Goal: Information Seeking & Learning: Learn about a topic

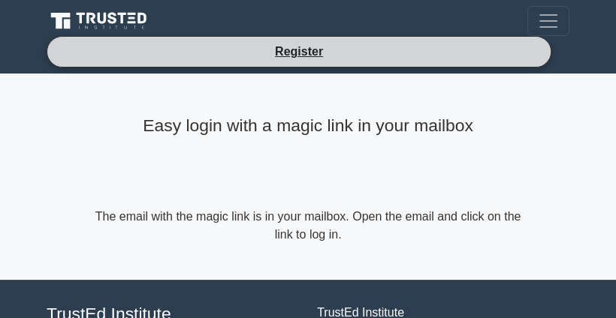
click at [414, 56] on li "Register" at bounding box center [299, 52] width 504 height 32
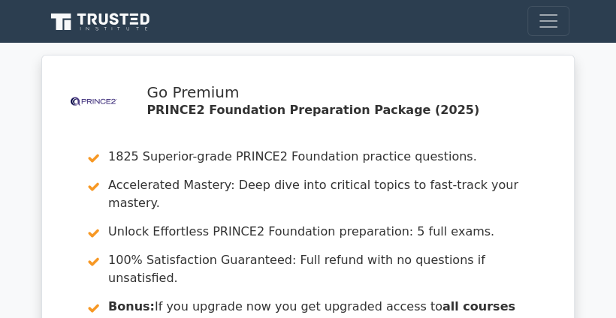
click at [121, 26] on icon at bounding box center [101, 22] width 108 height 22
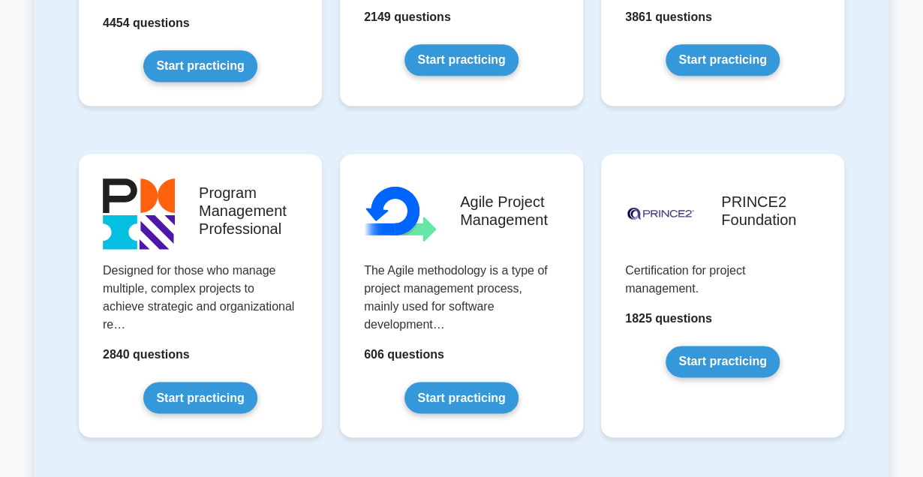
scroll to position [875, 0]
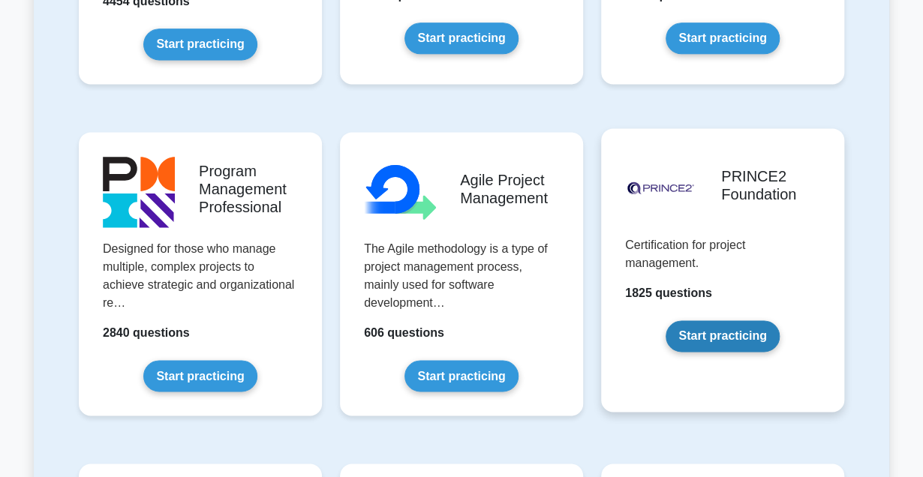
click at [615, 318] on link "Start practicing" at bounding box center [722, 337] width 113 height 32
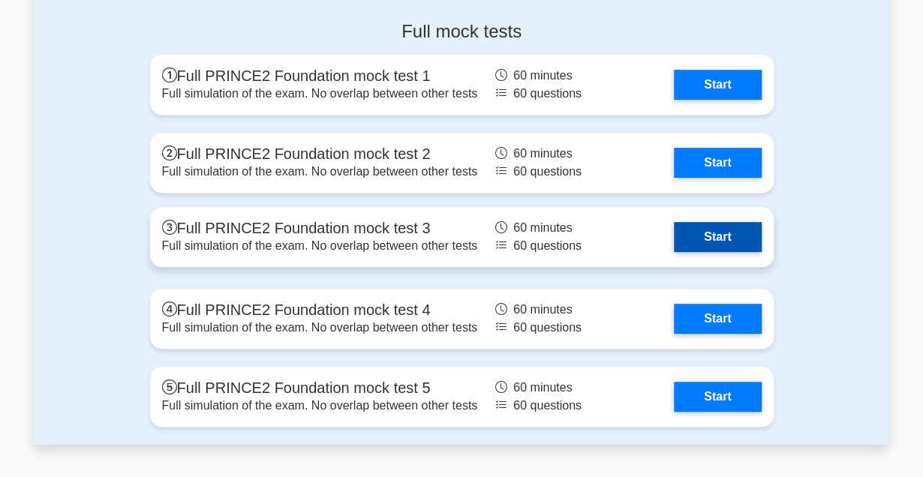
scroll to position [2703, 0]
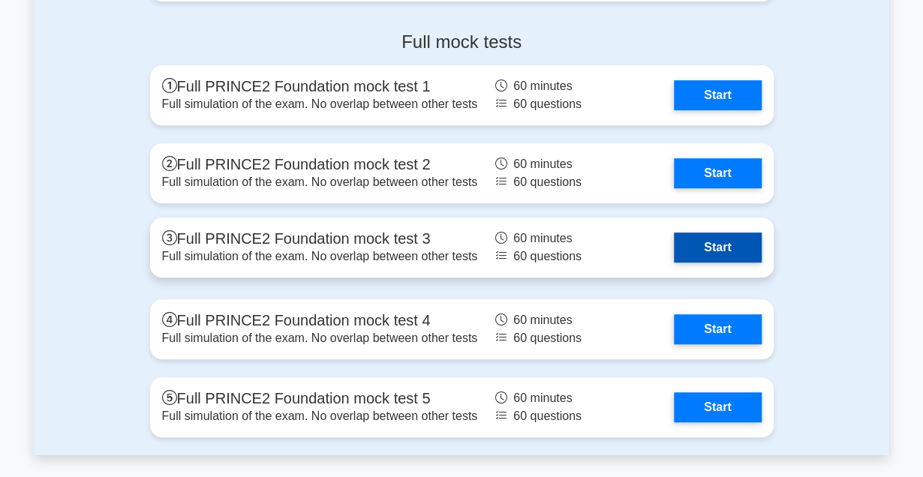
click at [726, 241] on link "Start" at bounding box center [717, 248] width 87 height 30
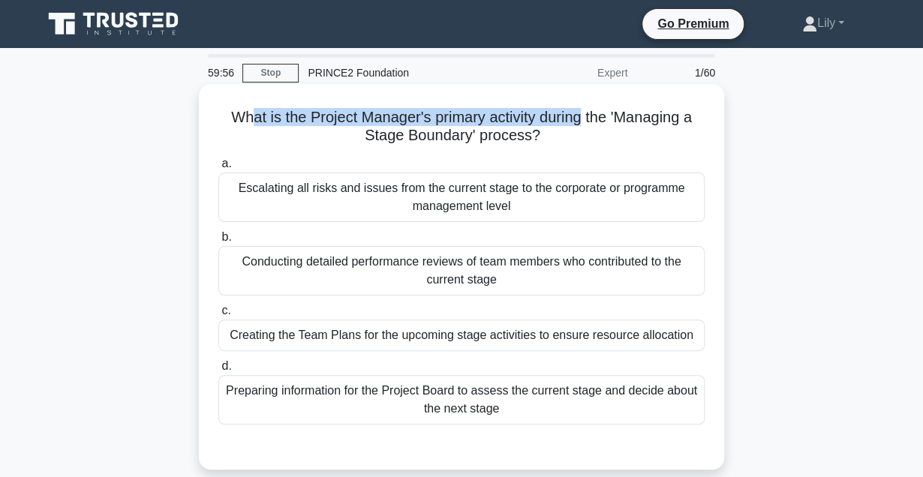
drag, startPoint x: 245, startPoint y: 119, endPoint x: 585, endPoint y: 105, distance: 339.6
click at [585, 105] on div "What is the Project Manager's primary activity during the 'Managing a Stage Bou…" at bounding box center [462, 277] width 514 height 374
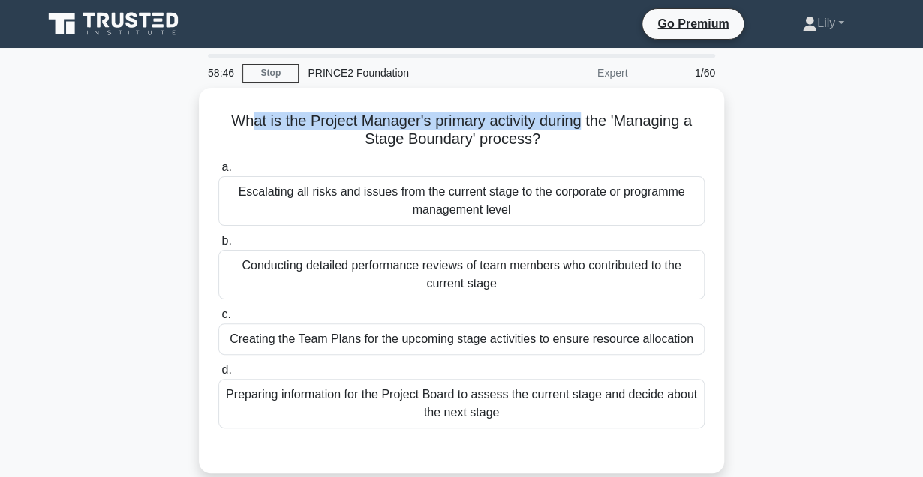
click at [575, 86] on div at bounding box center [575, 86] width 0 height 0
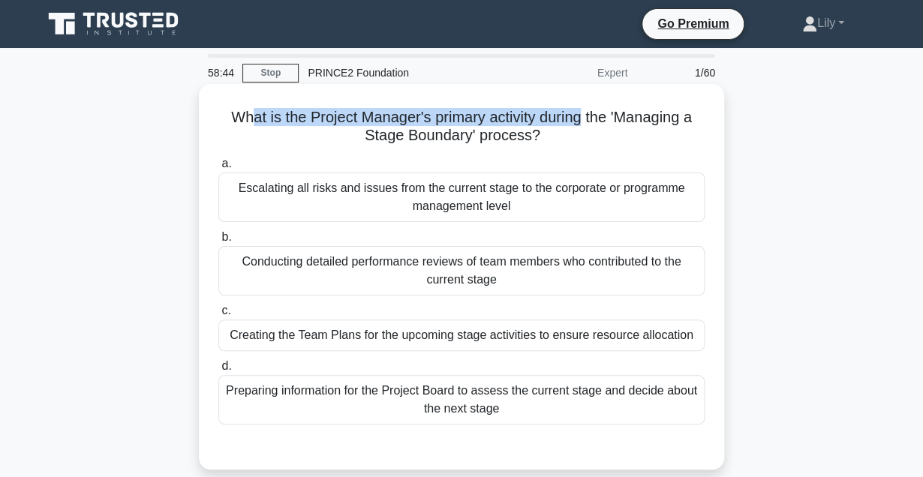
click at [549, 103] on div "What is the Project Manager's primary activity during the 'Managing a Stage Bou…" at bounding box center [462, 277] width 514 height 374
drag, startPoint x: 319, startPoint y: 119, endPoint x: 694, endPoint y: 107, distance: 374.8
click at [694, 108] on h5 "What is the Project Manager's primary activity during the 'Managing a Stage Bou…" at bounding box center [461, 127] width 489 height 38
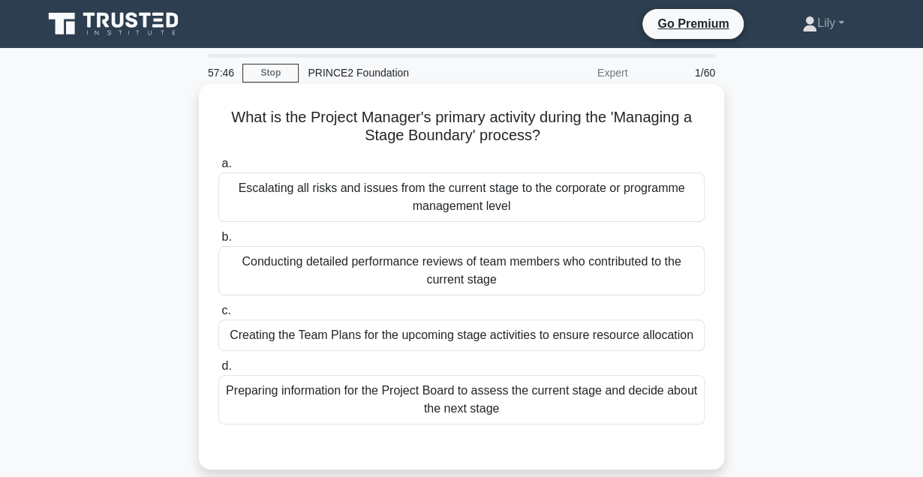
click at [463, 160] on label "a. Escalating all risks and issues from the current stage to the corporate or p…" at bounding box center [461, 189] width 486 height 68
click at [218, 160] on input "a. Escalating all risks and issues from the current stage to the corporate or p…" at bounding box center [218, 164] width 0 height 10
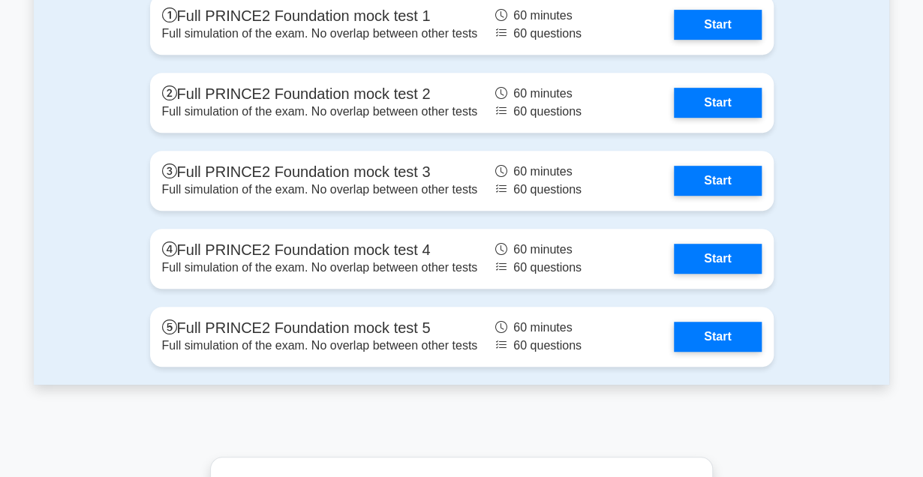
scroll to position [2703, 0]
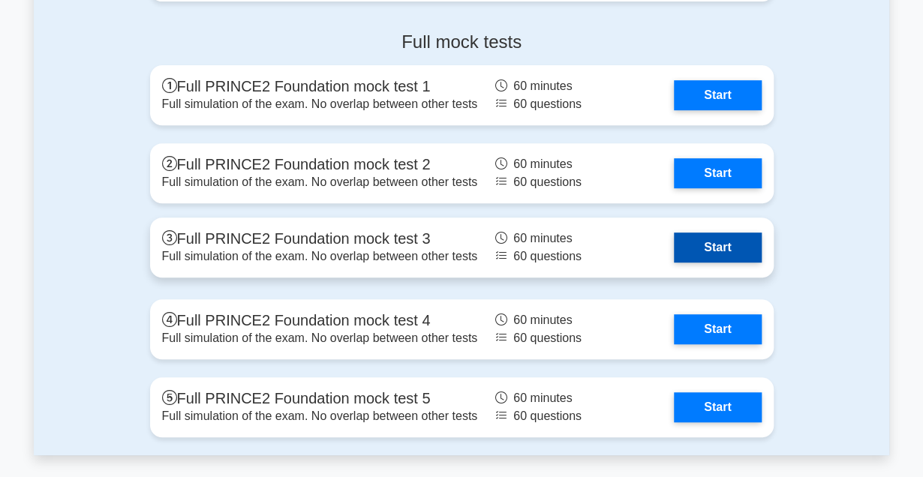
click at [697, 244] on link "Start" at bounding box center [717, 248] width 87 height 30
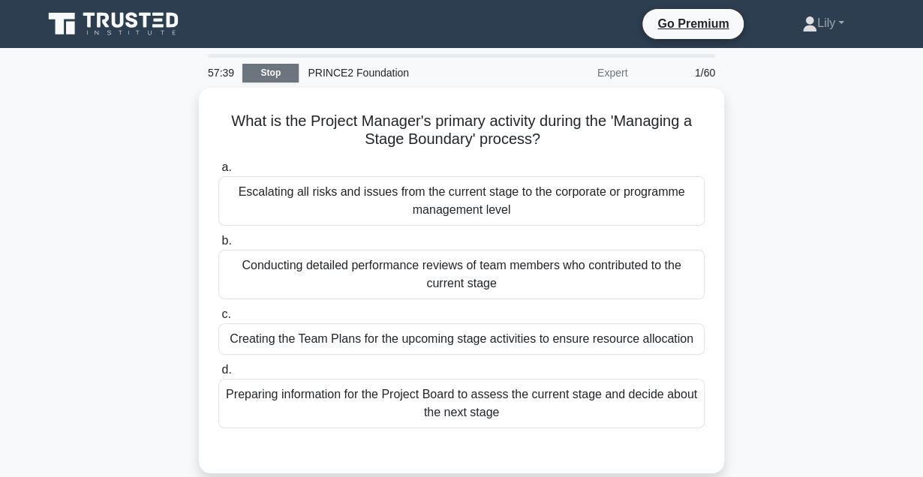
click at [284, 77] on link "Stop" at bounding box center [270, 73] width 56 height 19
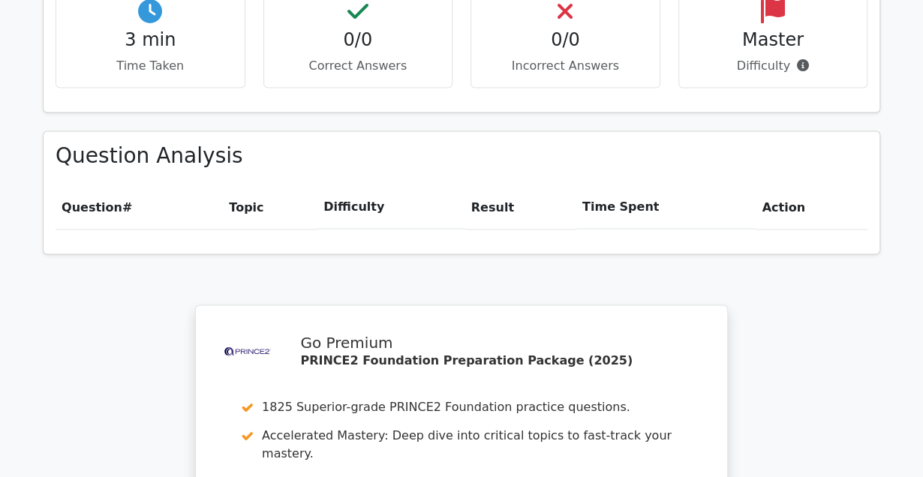
scroll to position [1276, 0]
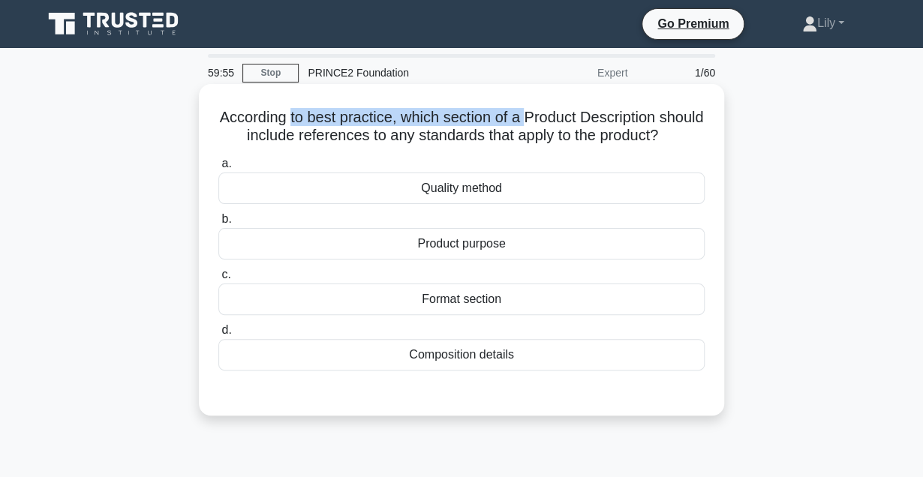
drag, startPoint x: 312, startPoint y: 117, endPoint x: 552, endPoint y: 113, distance: 240.3
click at [552, 113] on h5 "According to best practice, which section of a Product Description should inclu…" at bounding box center [461, 127] width 489 height 38
click at [554, 110] on h5 "According to best practice, which section of a Product Description should inclu…" at bounding box center [461, 127] width 489 height 38
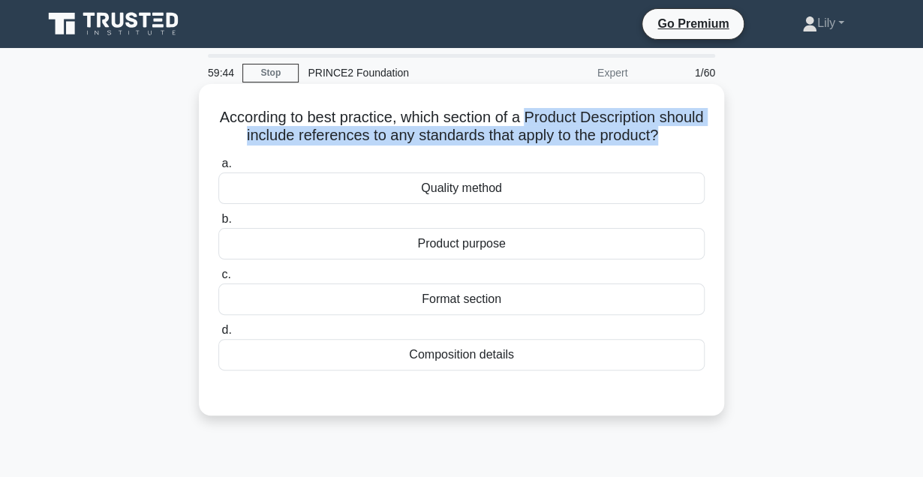
drag, startPoint x: 553, startPoint y: 119, endPoint x: 700, endPoint y: 128, distance: 147.4
click at [700, 128] on h5 "According to best practice, which section of a Product Description should inclu…" at bounding box center [461, 127] width 489 height 38
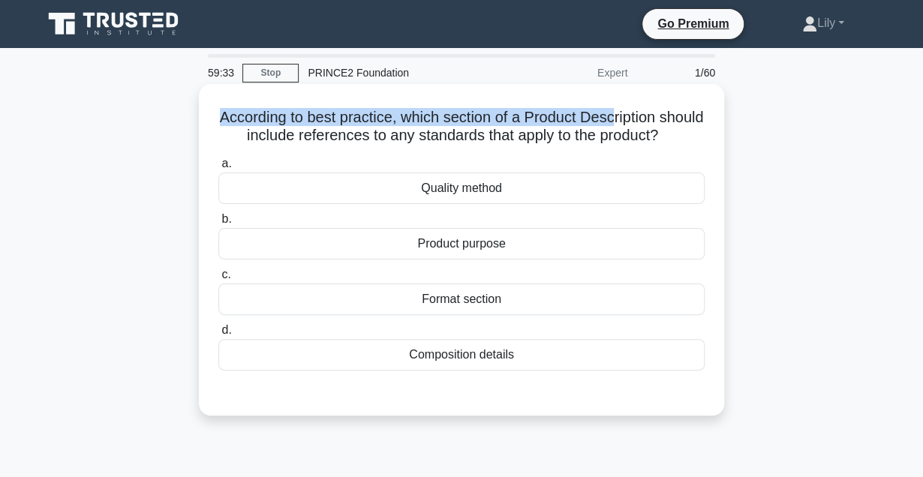
drag, startPoint x: 235, startPoint y: 106, endPoint x: 637, endPoint y: 120, distance: 401.9
click at [637, 120] on div "According to best practice, which section of a Product Description should inclu…" at bounding box center [462, 250] width 514 height 320
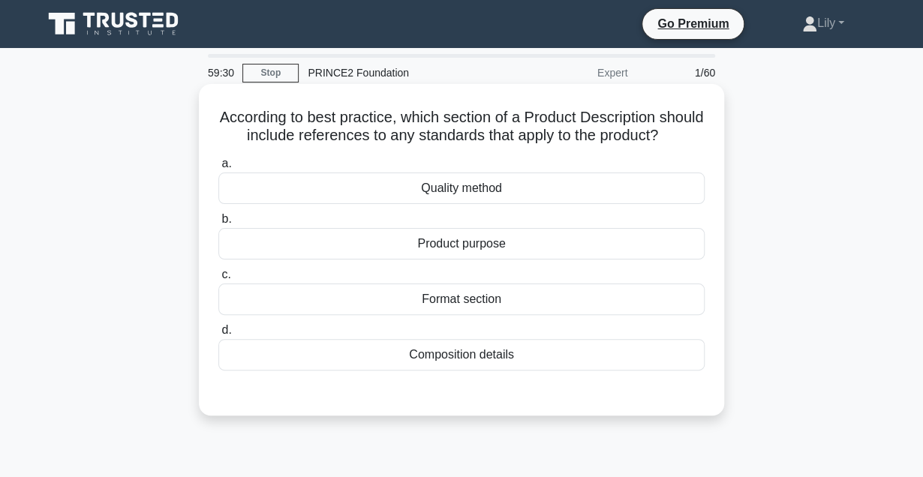
click at [693, 117] on h5 "According to best practice, which section of a Product Description should inclu…" at bounding box center [461, 127] width 489 height 38
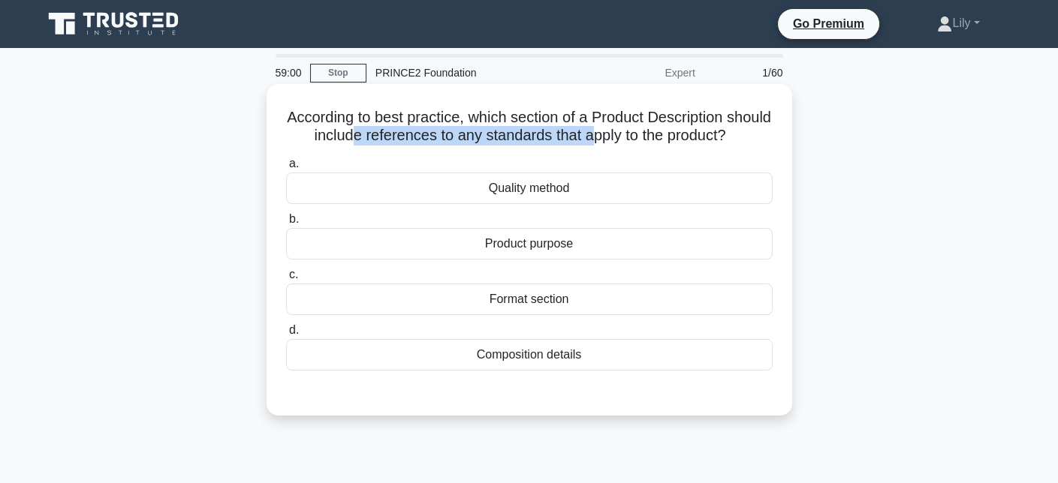
drag, startPoint x: 385, startPoint y: 137, endPoint x: 624, endPoint y: 134, distance: 238.8
click at [624, 134] on h5 "According to best practice, which section of a Product Description should inclu…" at bounding box center [529, 127] width 489 height 38
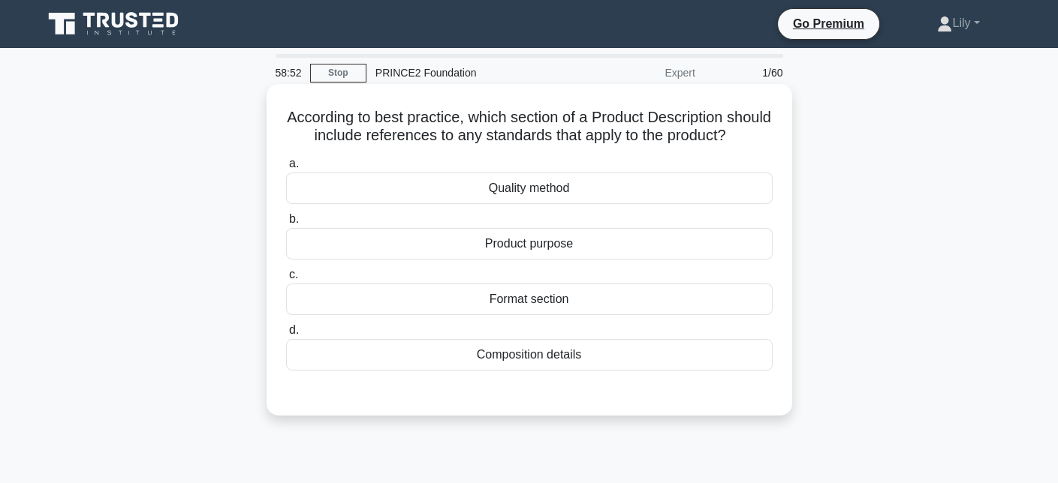
click at [471, 146] on h5 "According to best practice, which section of a Product Description should inclu…" at bounding box center [529, 127] width 489 height 38
drag, startPoint x: 553, startPoint y: 121, endPoint x: 655, endPoint y: 115, distance: 101.5
click at [655, 115] on h5 "According to best practice, which section of a Product Description should inclu…" at bounding box center [529, 127] width 489 height 38
click at [571, 371] on div "Composition details" at bounding box center [529, 355] width 486 height 32
click at [286, 336] on input "d. Composition details" at bounding box center [286, 331] width 0 height 10
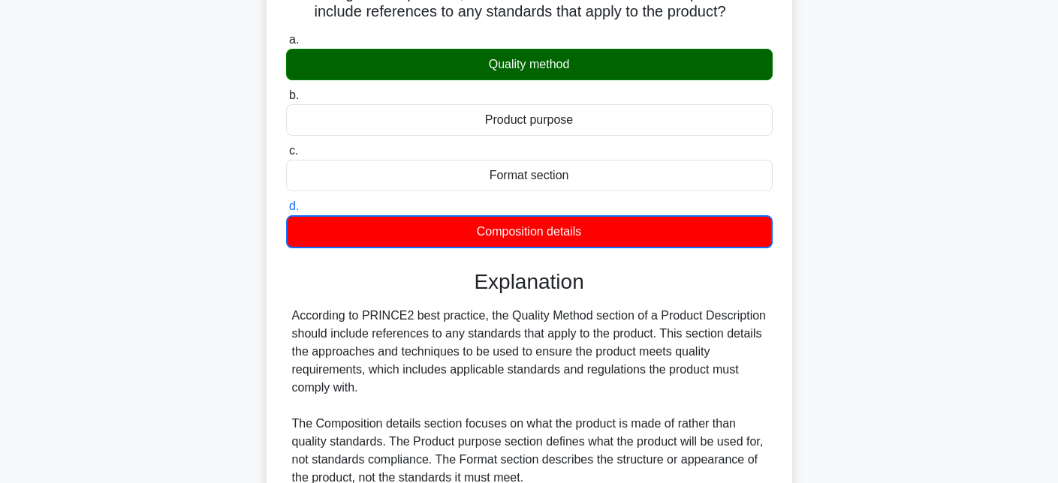
scroll to position [225, 0]
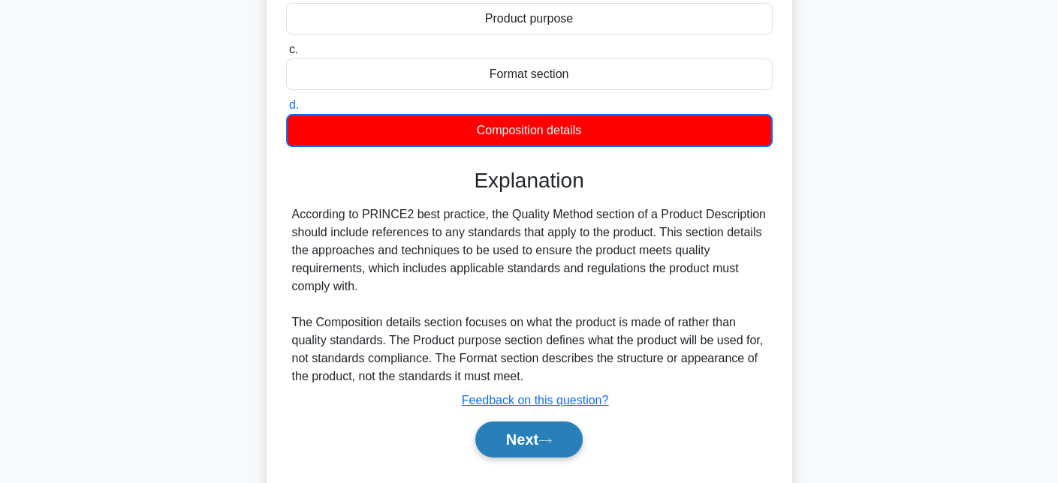
click at [527, 454] on button "Next" at bounding box center [528, 440] width 107 height 36
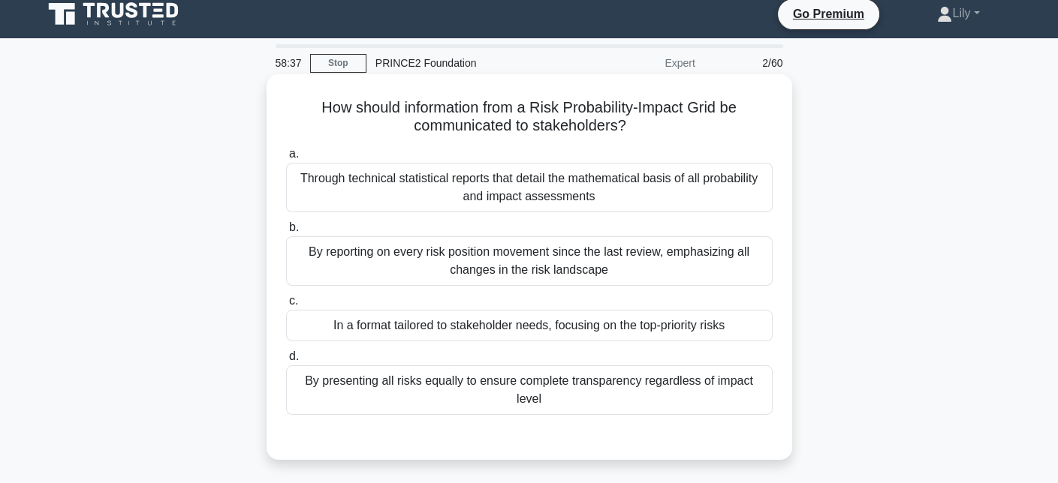
scroll to position [0, 0]
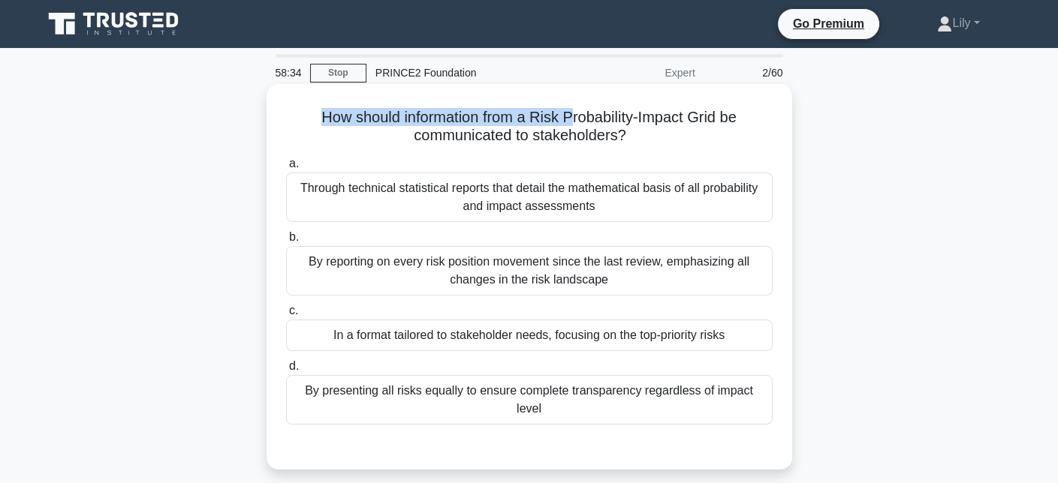
drag, startPoint x: 303, startPoint y: 116, endPoint x: 574, endPoint y: 119, distance: 271.8
click at [574, 119] on h5 "How should information from a Risk Probability-Impact Grid be communicated to s…" at bounding box center [529, 127] width 489 height 38
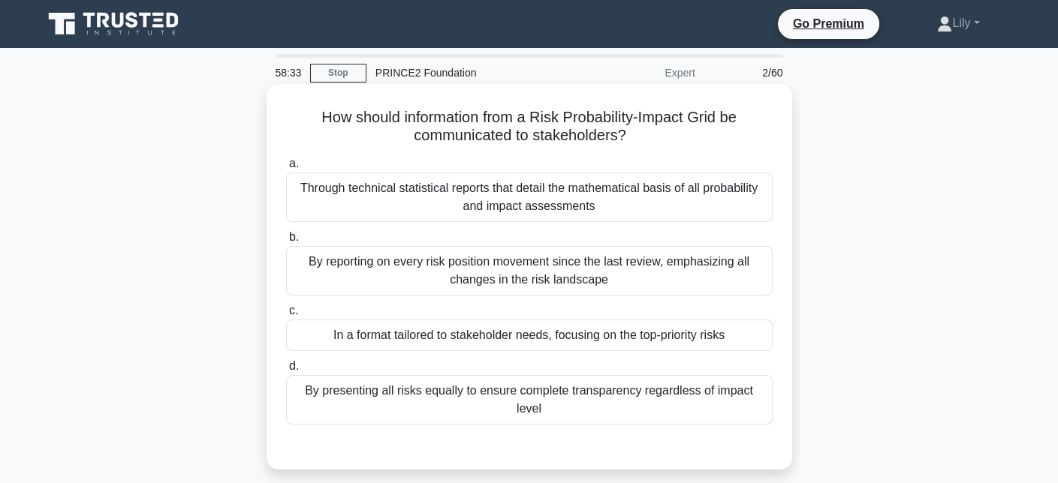
click at [597, 114] on h5 "How should information from a Risk Probability-Impact Grid be communicated to s…" at bounding box center [529, 127] width 489 height 38
drag, startPoint x: 553, startPoint y: 108, endPoint x: 667, endPoint y: 139, distance: 117.5
click at [667, 139] on h5 "How should information from a Risk Probability-Impact Grid be communicated to s…" at bounding box center [529, 127] width 489 height 38
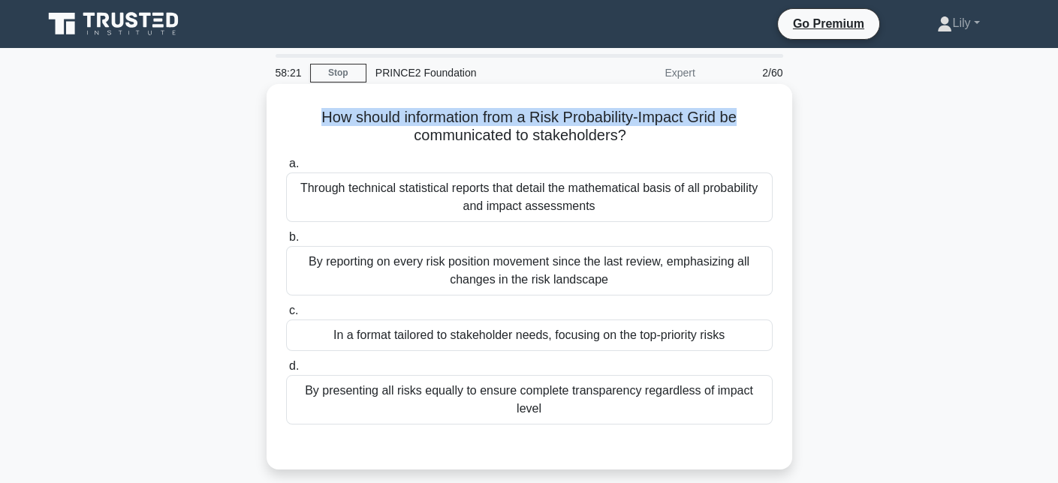
drag, startPoint x: 309, startPoint y: 111, endPoint x: 773, endPoint y: 110, distance: 464.0
click at [773, 110] on h5 "How should information from a Risk Probability-Impact Grid be communicated to s…" at bounding box center [529, 127] width 489 height 38
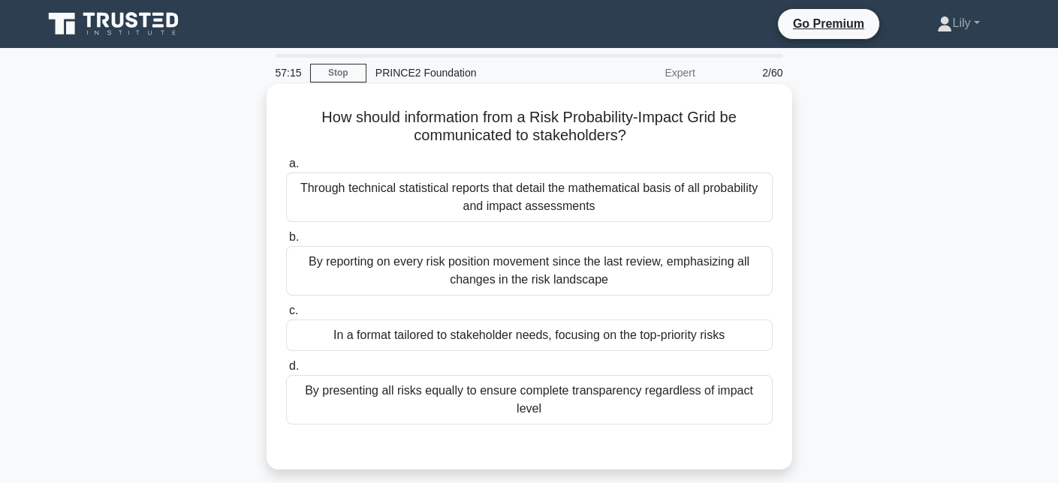
click at [689, 344] on div "In a format tailored to stakeholder needs, focusing on the top-priority risks" at bounding box center [529, 336] width 486 height 32
click at [286, 316] on input "c. In a format tailored to stakeholder needs, focusing on the top-priority risks" at bounding box center [286, 311] width 0 height 10
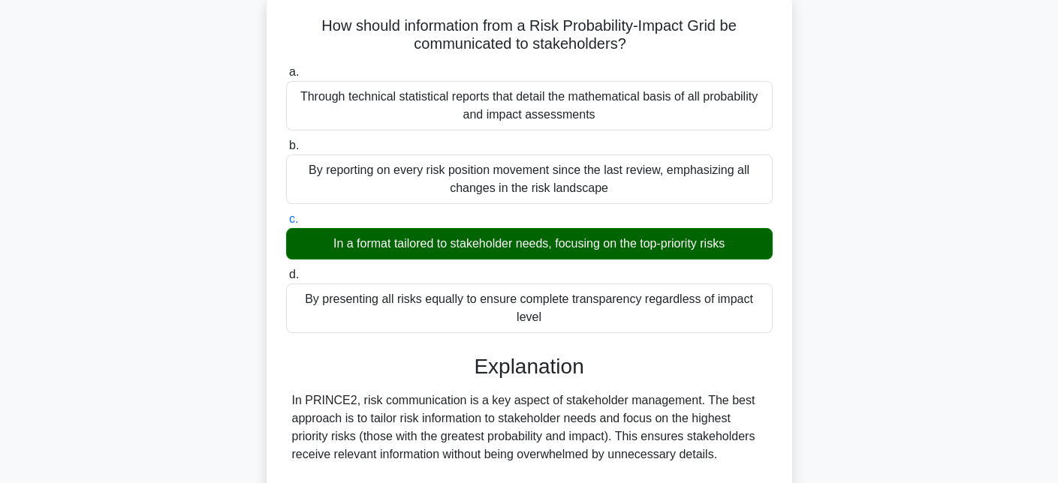
scroll to position [450, 0]
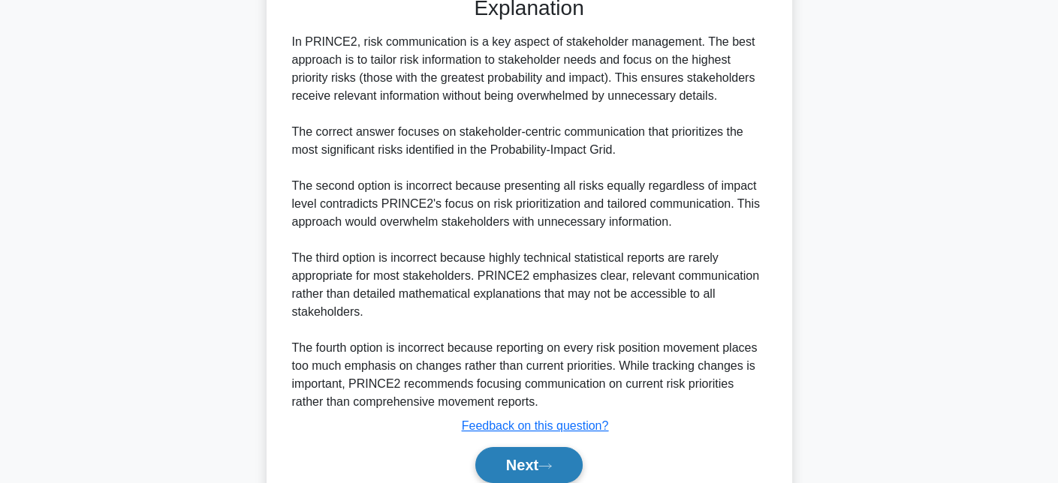
click at [552, 462] on icon at bounding box center [545, 466] width 14 height 8
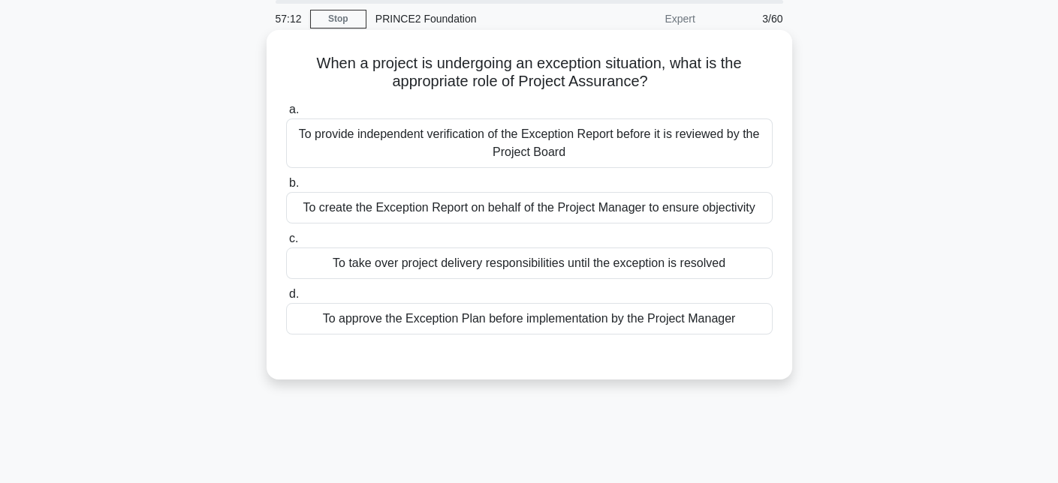
scroll to position [0, 0]
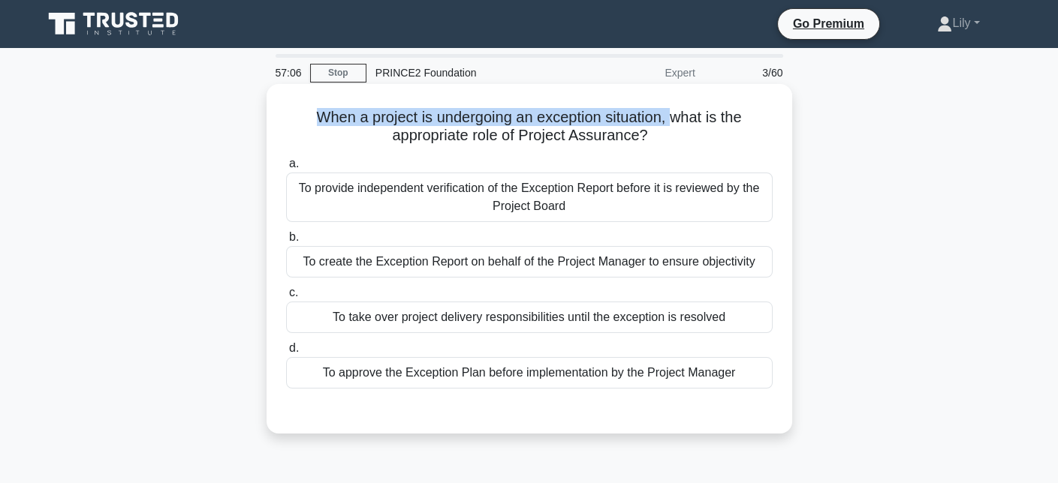
drag, startPoint x: 304, startPoint y: 119, endPoint x: 673, endPoint y: 109, distance: 369.5
click at [673, 109] on h5 "When a project is undergoing an exception situation, what is the appropriate ro…" at bounding box center [529, 127] width 489 height 38
click at [337, 126] on h5 "When a project is undergoing an exception situation, what is the appropriate ro…" at bounding box center [529, 127] width 489 height 38
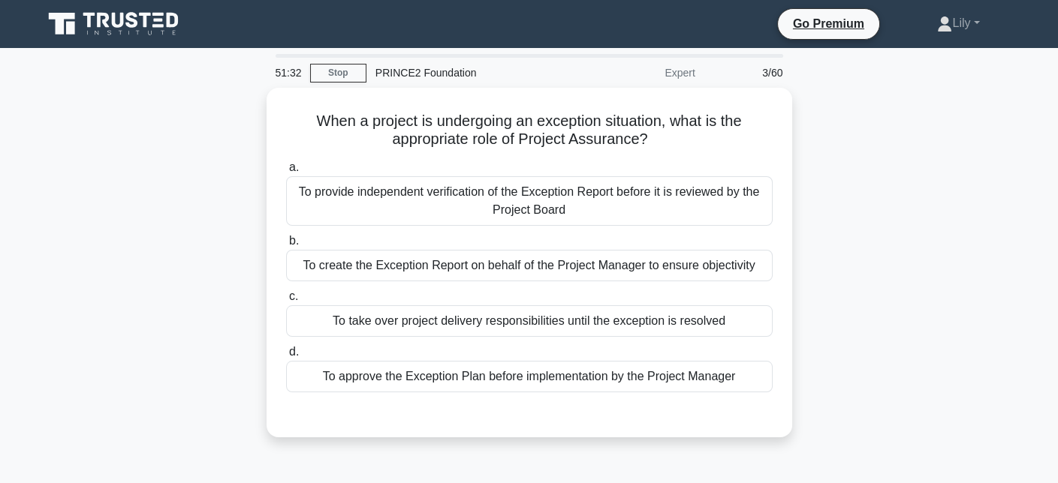
click at [847, 283] on div "When a project is undergoing an exception situation, what is the appropriate ro…" at bounding box center [529, 272] width 991 height 368
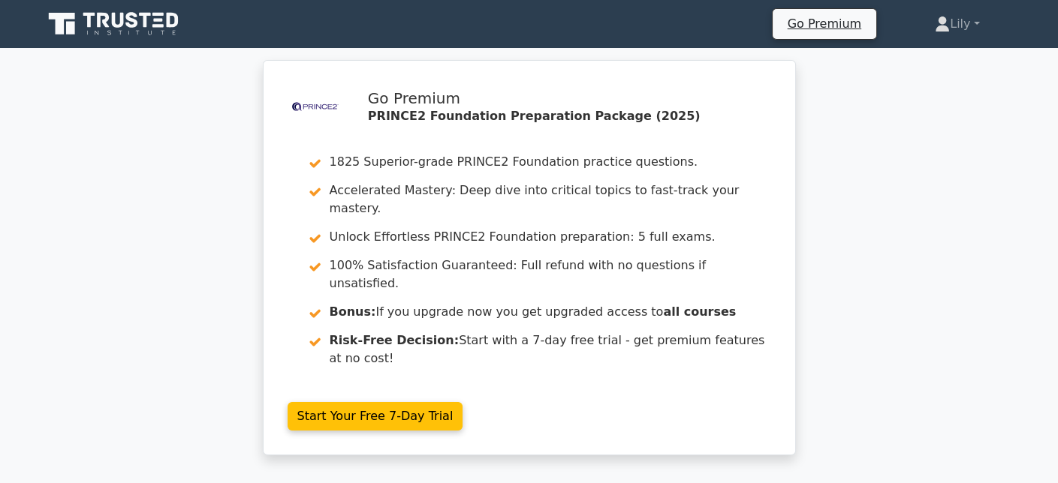
click at [146, 18] on icon at bounding box center [146, 20] width 12 height 15
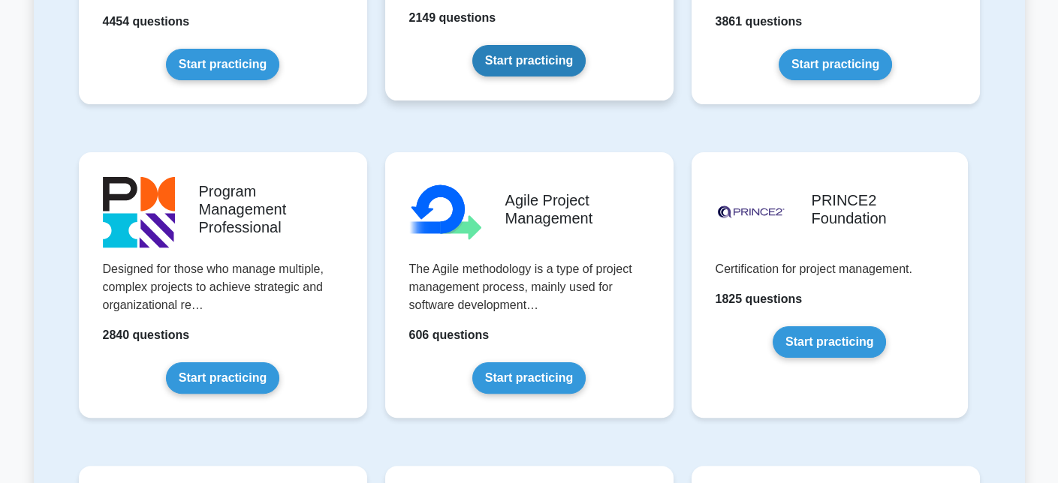
scroll to position [826, 0]
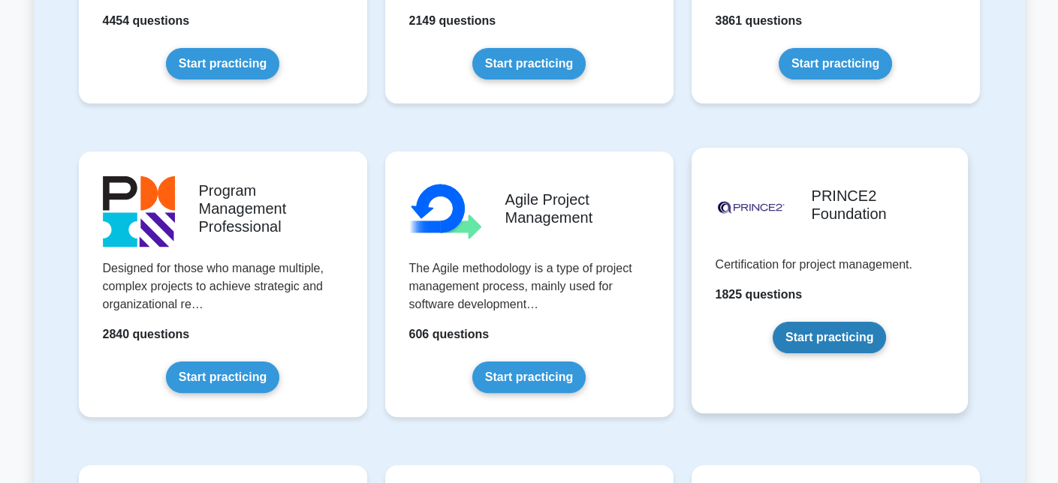
click at [815, 352] on link "Start practicing" at bounding box center [829, 338] width 113 height 32
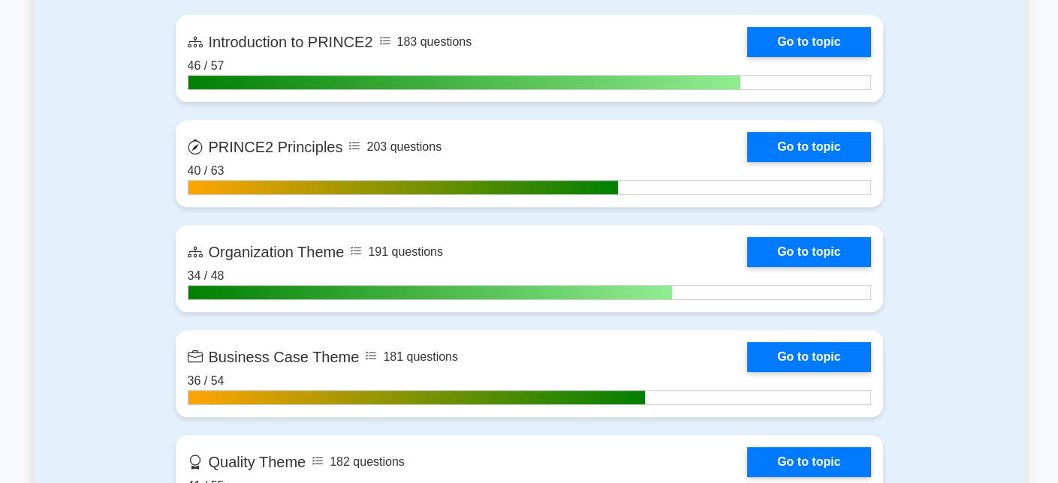
scroll to position [976, 0]
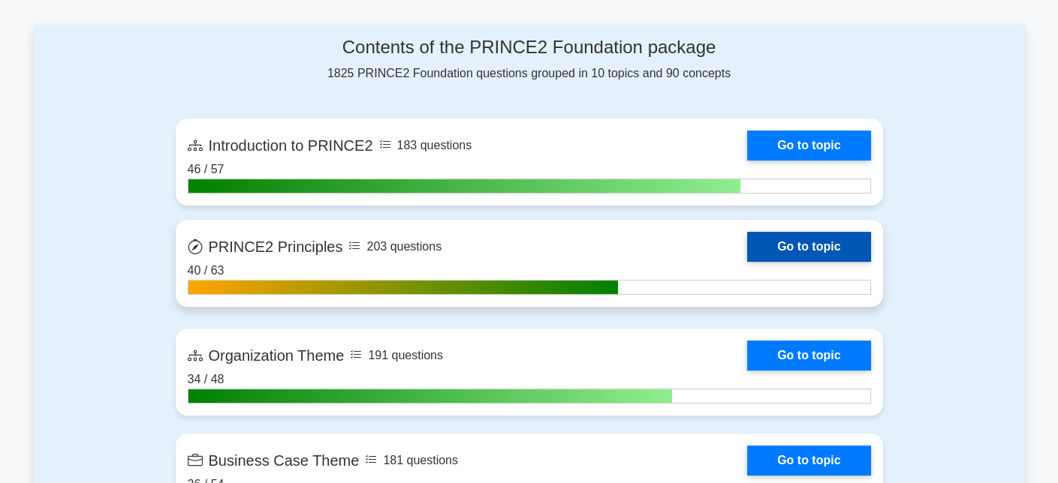
click at [747, 247] on link "Go to topic" at bounding box center [808, 247] width 123 height 30
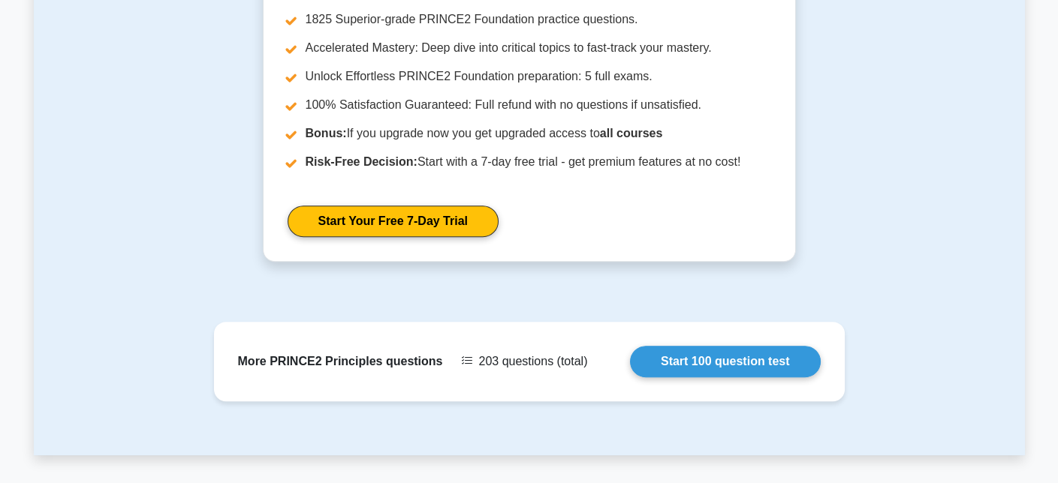
scroll to position [1051, 0]
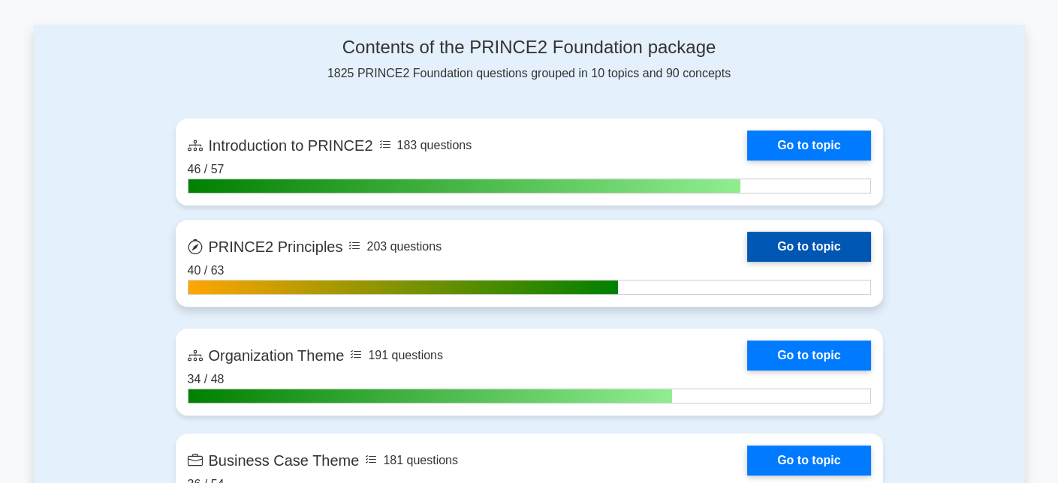
click at [809, 241] on link "Go to topic" at bounding box center [808, 247] width 123 height 30
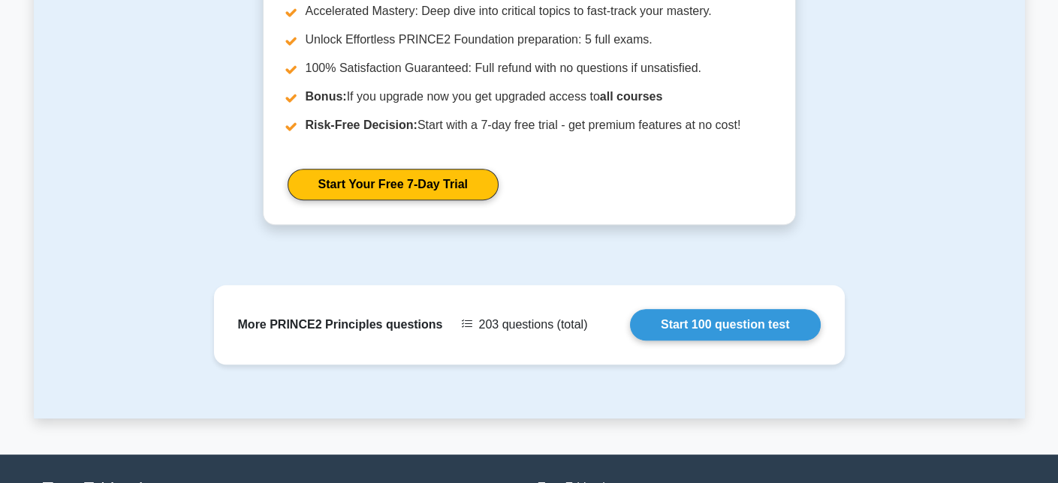
scroll to position [1208, 0]
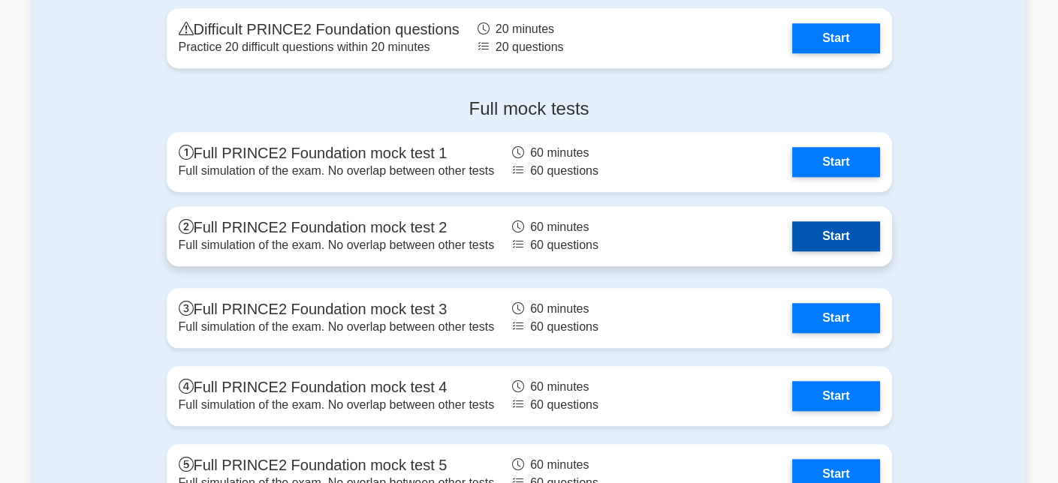
scroll to position [2628, 0]
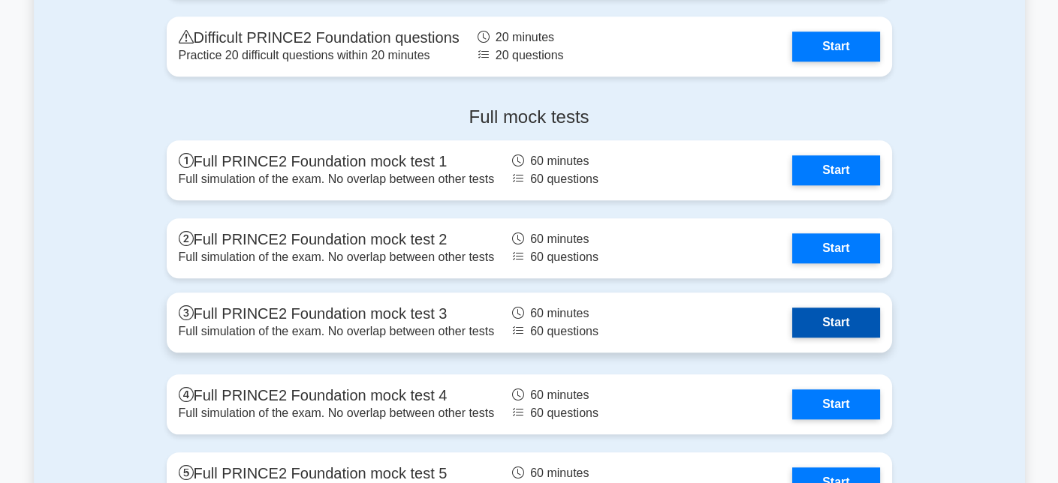
click at [867, 331] on link "Start" at bounding box center [835, 323] width 87 height 30
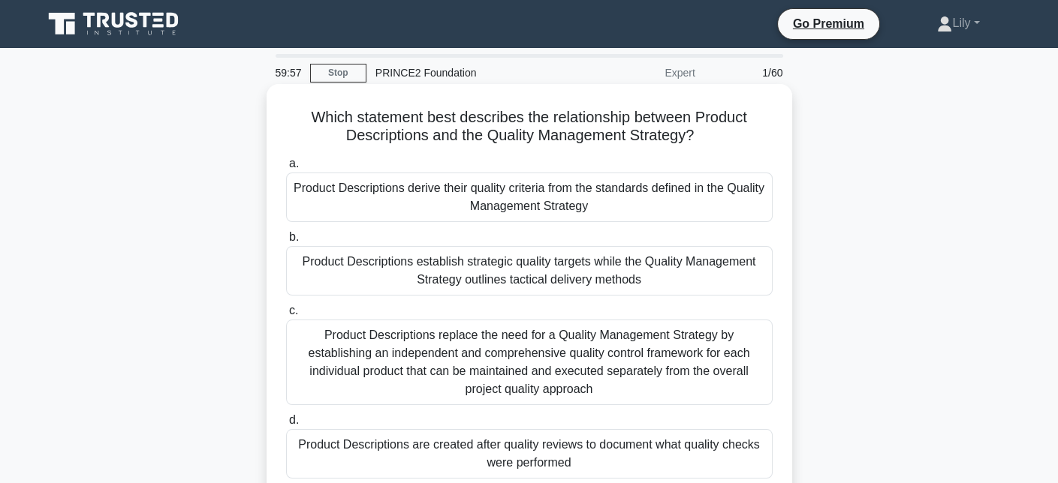
drag, startPoint x: 527, startPoint y: 122, endPoint x: 706, endPoint y: 137, distance: 179.3
click at [706, 137] on h5 "Which statement best describes the relationship between Product Descriptions an…" at bounding box center [529, 127] width 489 height 38
click at [518, 132] on h5 "Which statement best describes the relationship between Product Descriptions an…" at bounding box center [529, 127] width 489 height 38
drag, startPoint x: 529, startPoint y: 122, endPoint x: 652, endPoint y: 108, distance: 123.9
click at [652, 108] on h5 "Which statement best describes the relationship between Product Descriptions an…" at bounding box center [529, 127] width 489 height 38
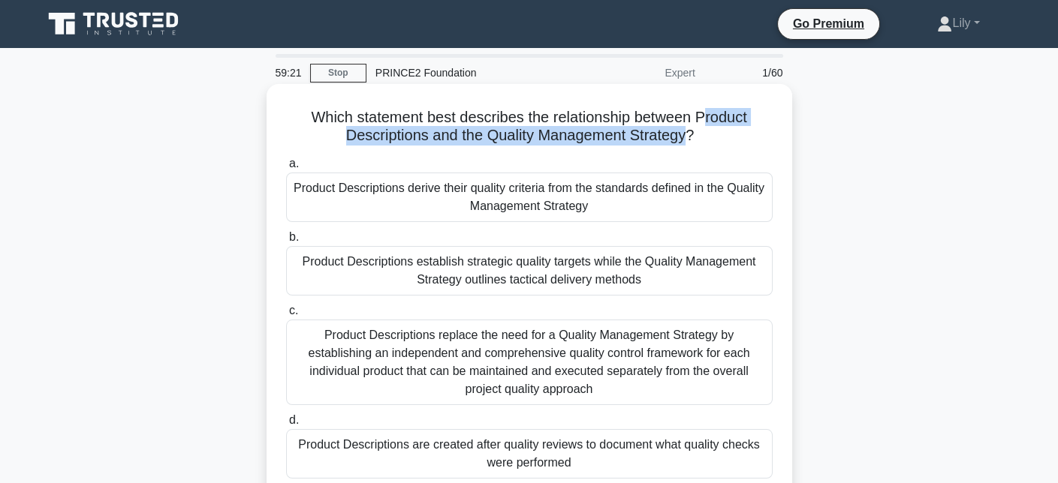
drag, startPoint x: 703, startPoint y: 114, endPoint x: 688, endPoint y: 147, distance: 36.3
click at [688, 147] on div "Which statement best describes the relationship between Product Descriptions an…" at bounding box center [530, 304] width 514 height 428
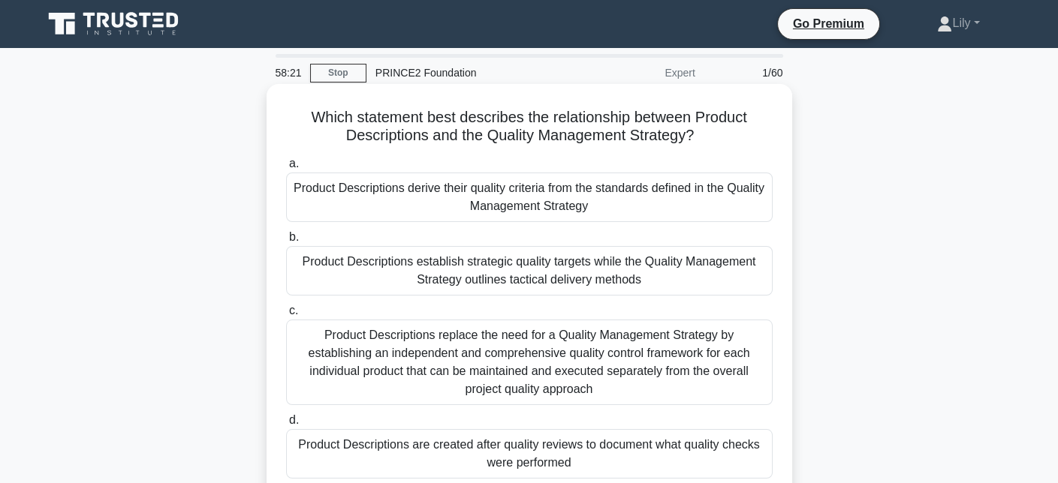
click at [410, 199] on div "Product Descriptions derive their quality criteria from the standards defined i…" at bounding box center [529, 198] width 486 height 50
click at [286, 169] on input "a. Product Descriptions derive their quality criteria from the standards define…" at bounding box center [286, 164] width 0 height 10
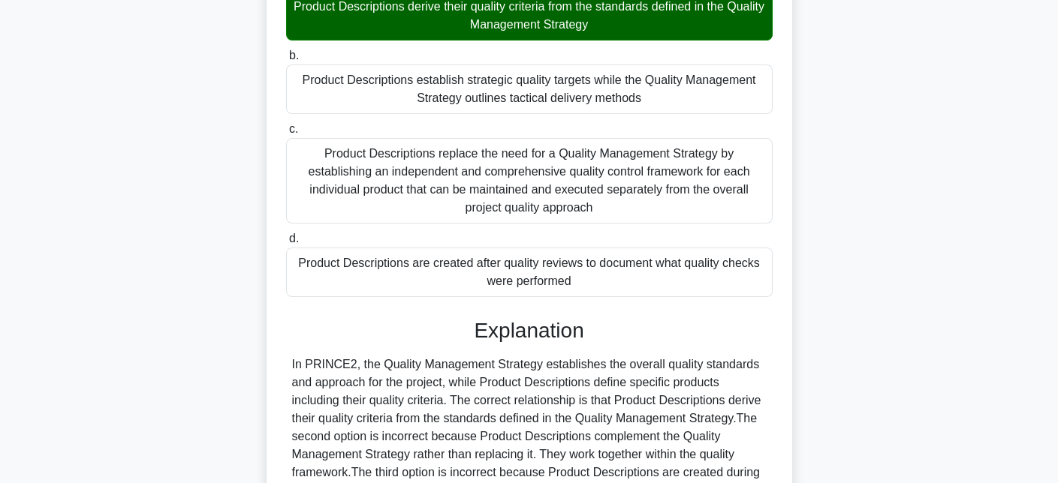
scroll to position [405, 0]
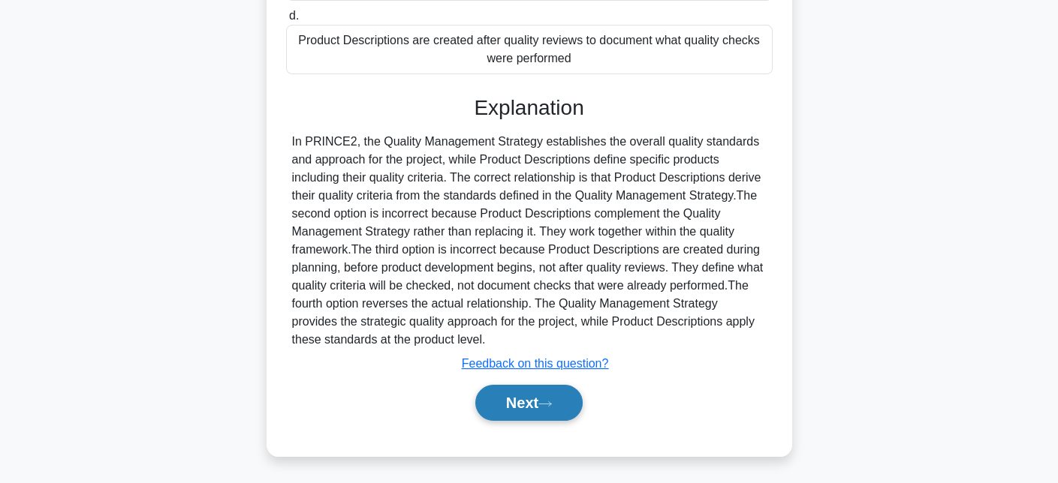
click at [510, 395] on button "Next" at bounding box center [528, 403] width 107 height 36
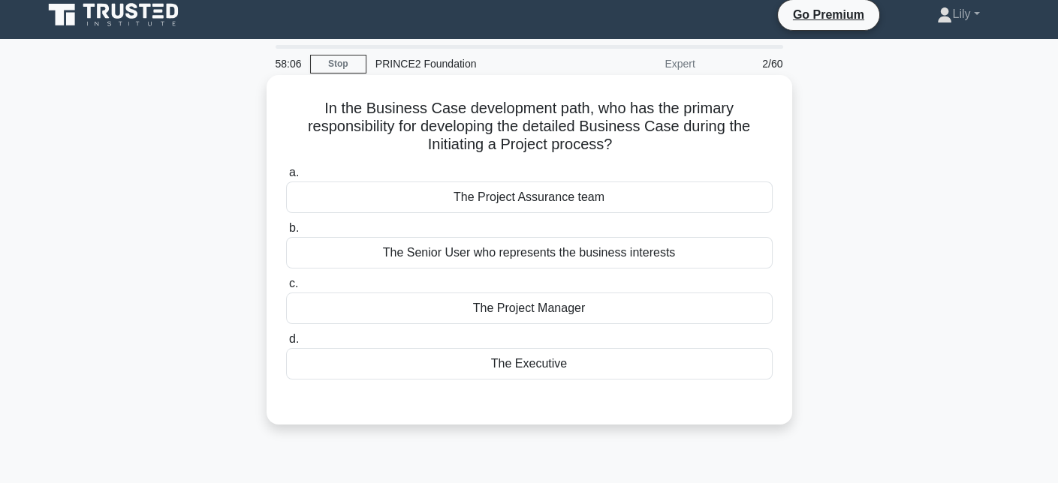
scroll to position [0, 0]
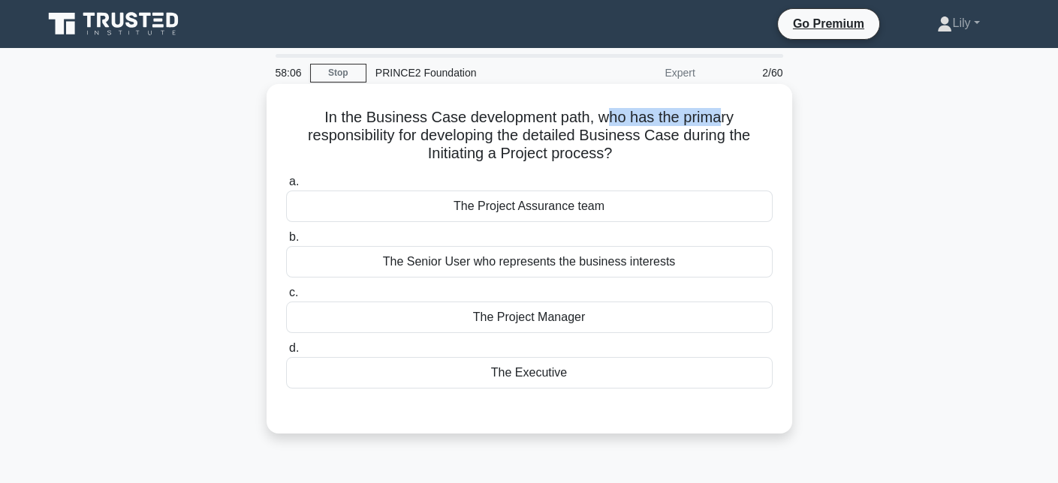
drag, startPoint x: 607, startPoint y: 104, endPoint x: 722, endPoint y: 108, distance: 114.9
click at [722, 107] on div "In the Business Case development path, who has the primary responsibility for d…" at bounding box center [530, 259] width 514 height 338
drag, startPoint x: 530, startPoint y: 138, endPoint x: 671, endPoint y: 149, distance: 141.5
click at [671, 149] on h5 "In the Business Case development path, who has the primary responsibility for d…" at bounding box center [529, 136] width 489 height 56
click at [661, 367] on div "The Executive" at bounding box center [529, 373] width 486 height 32
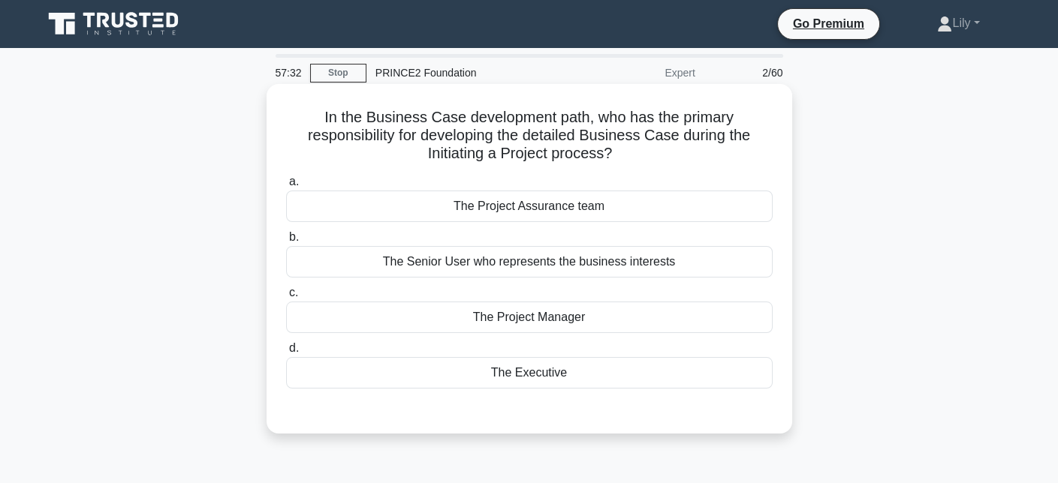
click at [286, 354] on input "d. The Executive" at bounding box center [286, 349] width 0 height 10
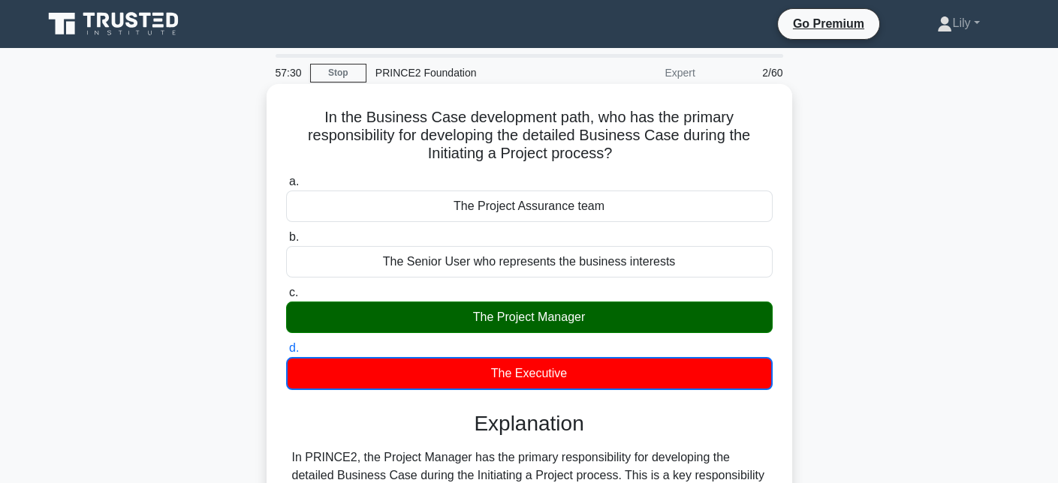
click at [661, 330] on div "The Project Manager" at bounding box center [529, 318] width 486 height 32
click at [286, 298] on input "c. The Project Manager" at bounding box center [286, 293] width 0 height 10
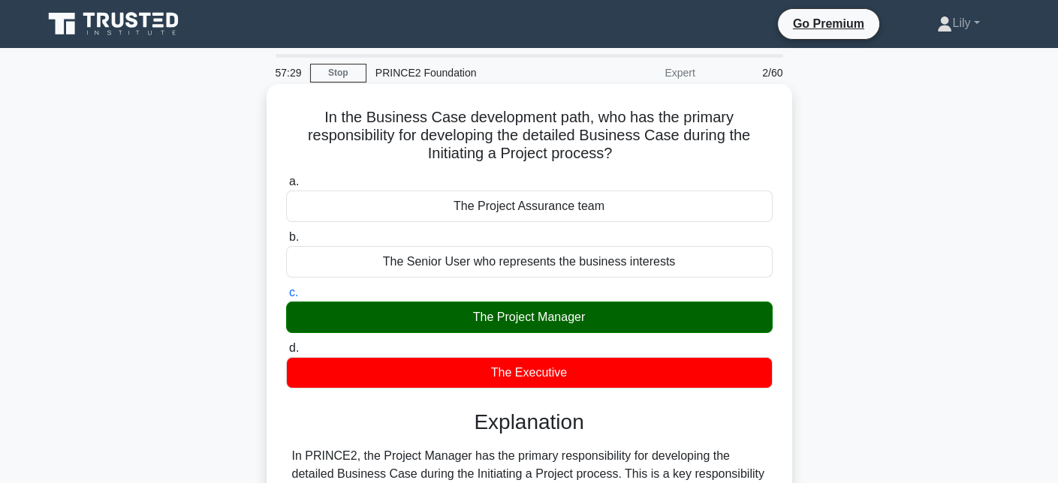
scroll to position [150, 0]
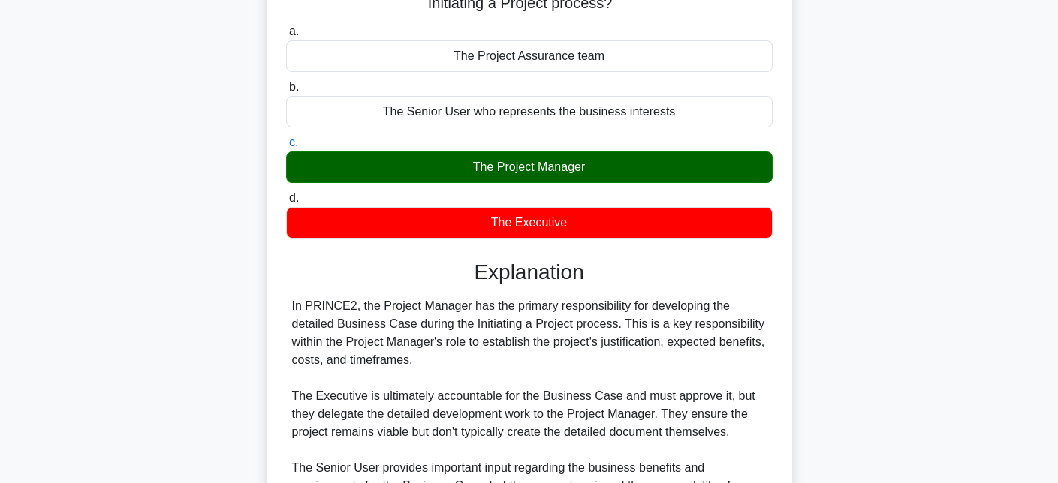
drag, startPoint x: 378, startPoint y: 301, endPoint x: 589, endPoint y: 359, distance: 219.5
click at [589, 359] on div "In PRINCE2, the Project Manager has the primary responsibility for developing t…" at bounding box center [529, 441] width 474 height 288
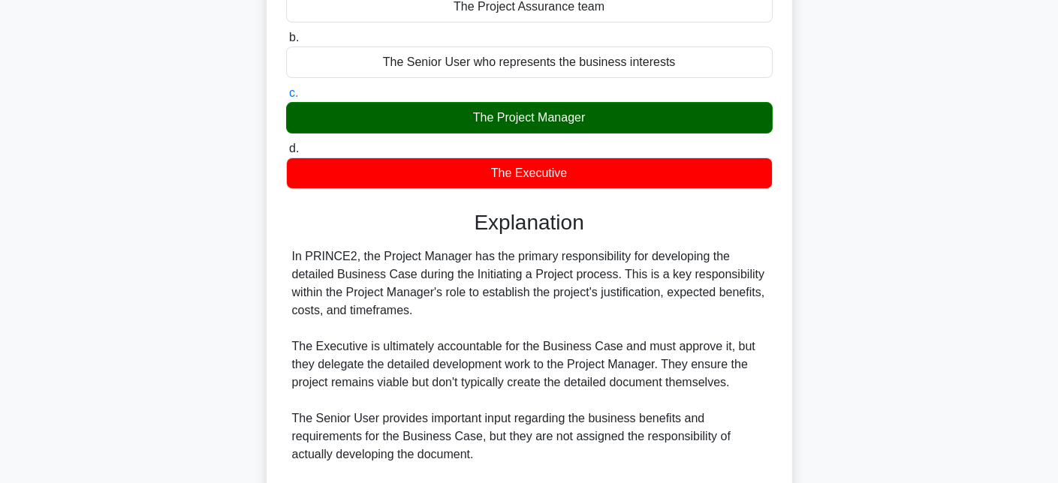
scroll to position [225, 0]
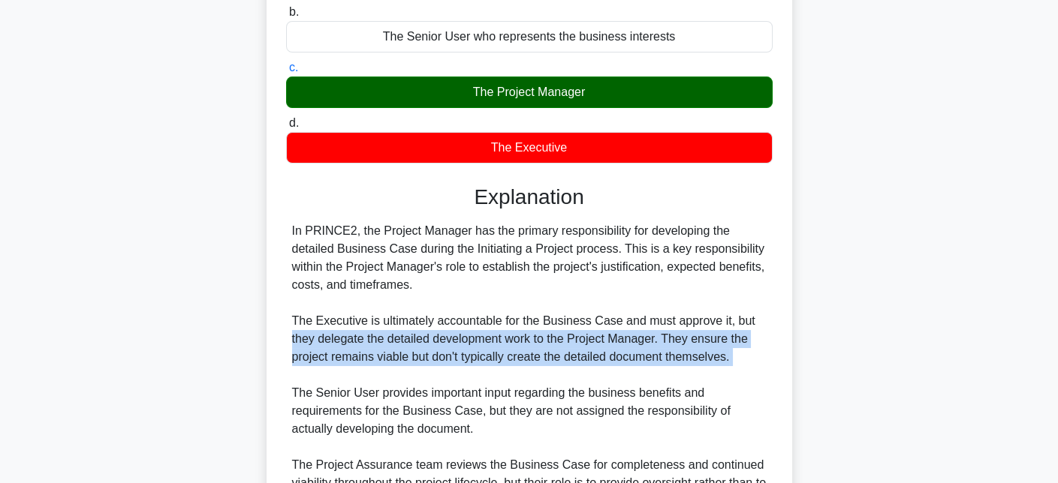
drag, startPoint x: 291, startPoint y: 333, endPoint x: 589, endPoint y: 376, distance: 301.1
click at [589, 376] on div "In PRINCE2, the Project Manager has the primary responsibility for developing t…" at bounding box center [529, 366] width 474 height 288
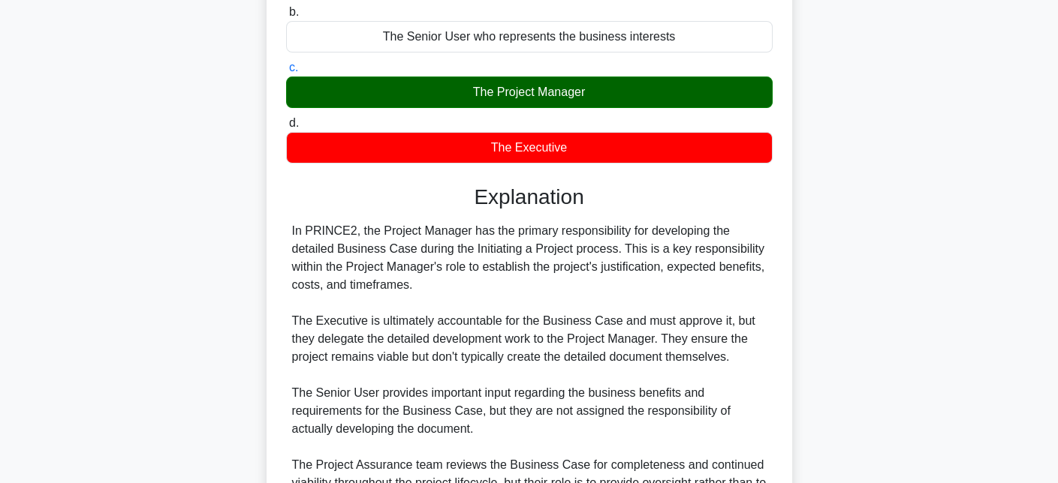
click at [355, 329] on div "In PRINCE2, the Project Manager has the primary responsibility for developing t…" at bounding box center [529, 366] width 474 height 288
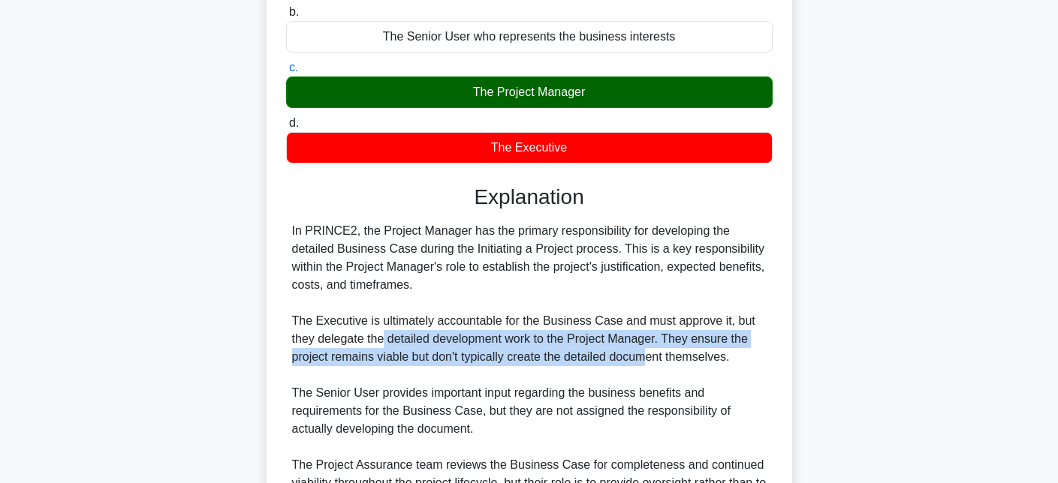
drag, startPoint x: 384, startPoint y: 336, endPoint x: 650, endPoint y: 348, distance: 266.8
click at [650, 348] on div "In PRINCE2, the Project Manager has the primary responsibility for developing t…" at bounding box center [529, 366] width 474 height 288
click at [751, 339] on div "In PRINCE2, the Project Manager has the primary responsibility for developing t…" at bounding box center [529, 366] width 474 height 288
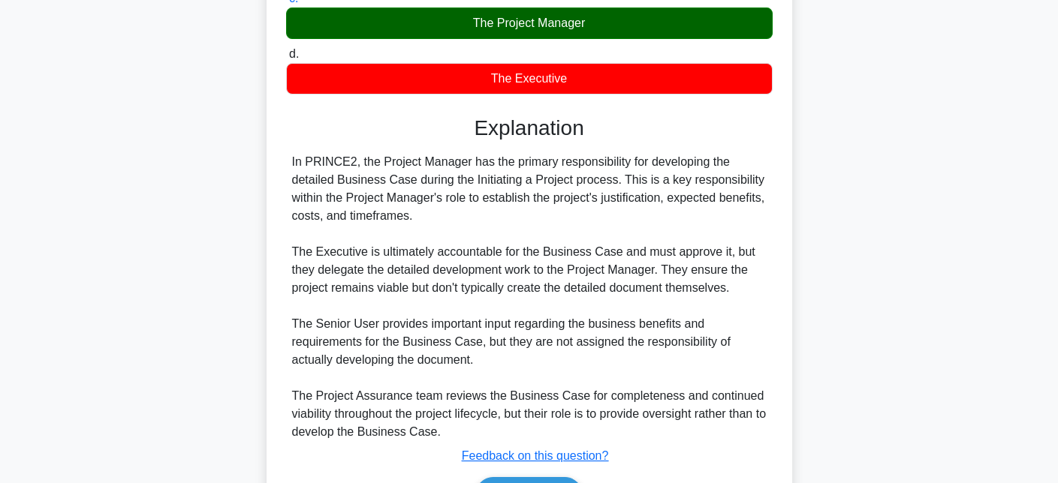
scroll to position [386, 0]
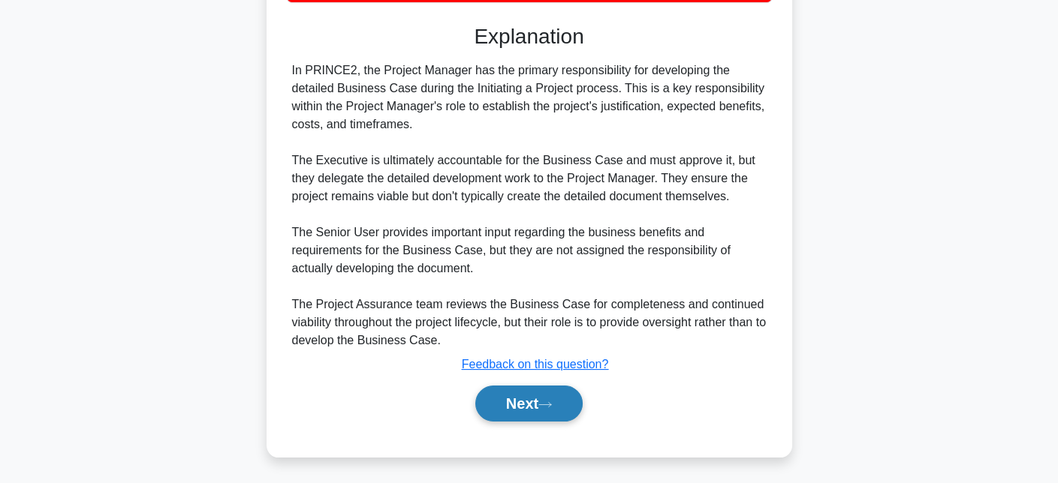
click at [519, 399] on button "Next" at bounding box center [528, 404] width 107 height 36
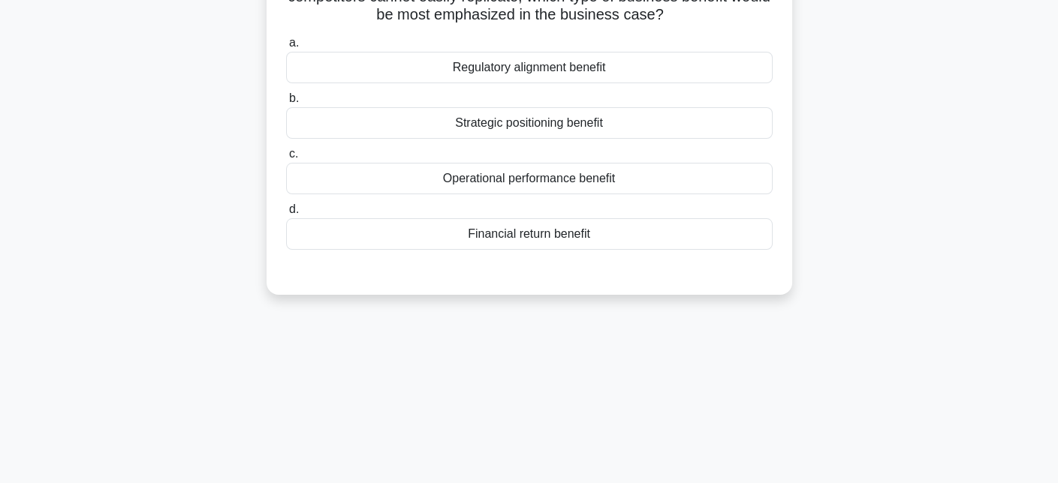
scroll to position [27, 0]
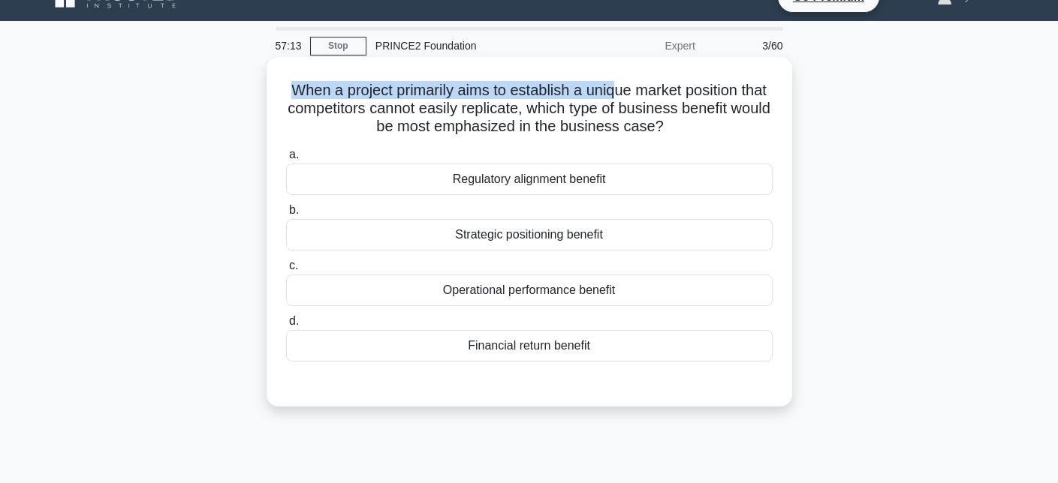
drag, startPoint x: 291, startPoint y: 83, endPoint x: 627, endPoint y: 95, distance: 336.6
click at [627, 95] on h5 "When a project primarily aims to establish a unique market position that compet…" at bounding box center [529, 109] width 489 height 56
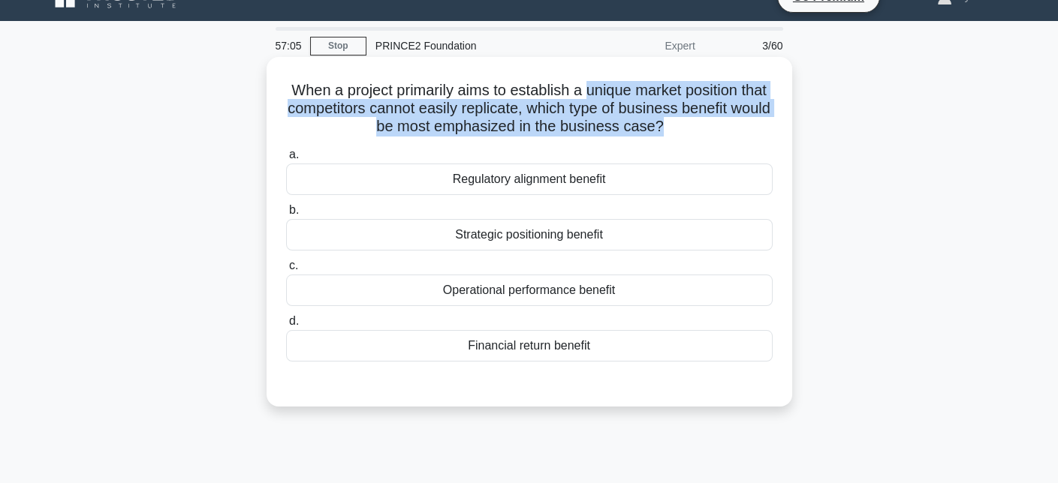
drag, startPoint x: 602, startPoint y: 86, endPoint x: 684, endPoint y: 131, distance: 93.0
click at [684, 131] on h5 "When a project primarily aims to establish a unique market position that compet…" at bounding box center [529, 109] width 489 height 56
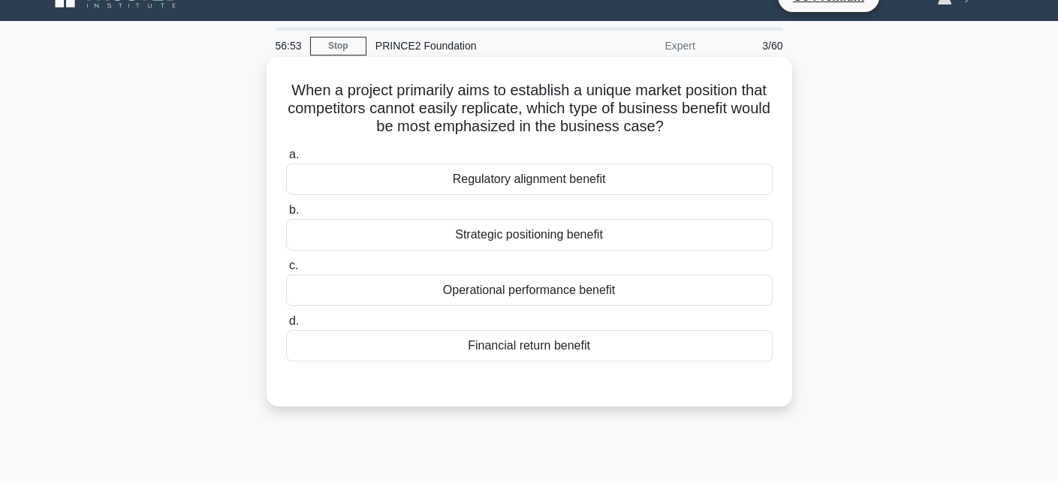
click at [519, 349] on div "Financial return benefit" at bounding box center [529, 346] width 486 height 32
click at [286, 327] on input "d. Financial return benefit" at bounding box center [286, 322] width 0 height 10
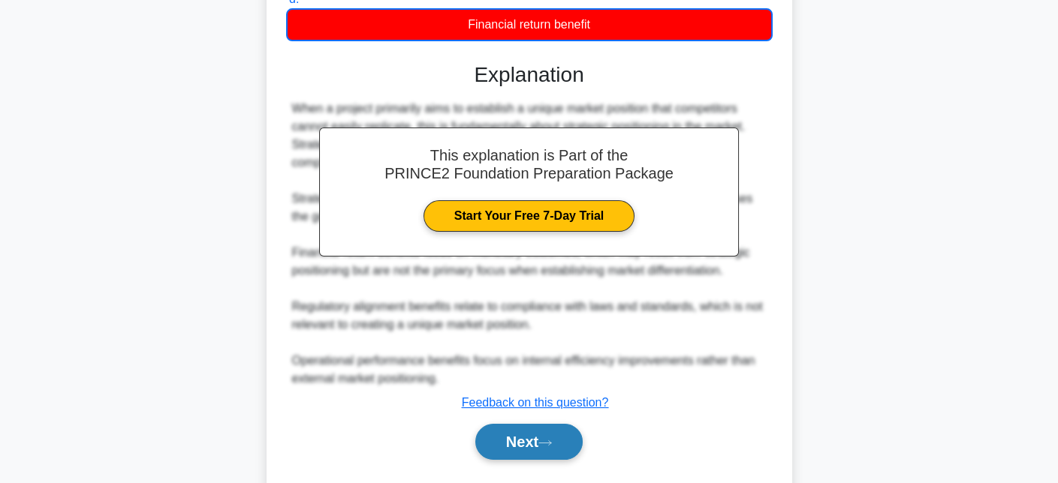
scroll to position [387, 0]
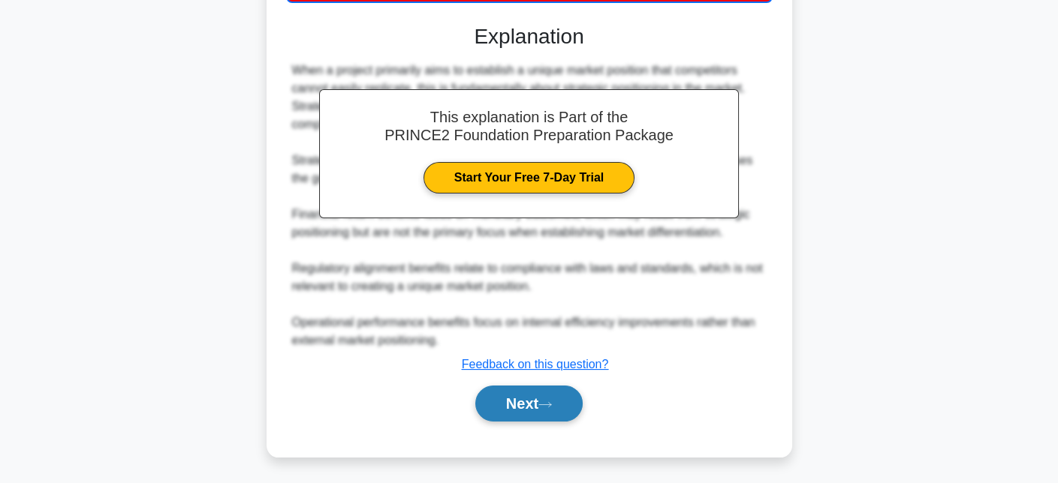
click at [537, 411] on button "Next" at bounding box center [528, 404] width 107 height 36
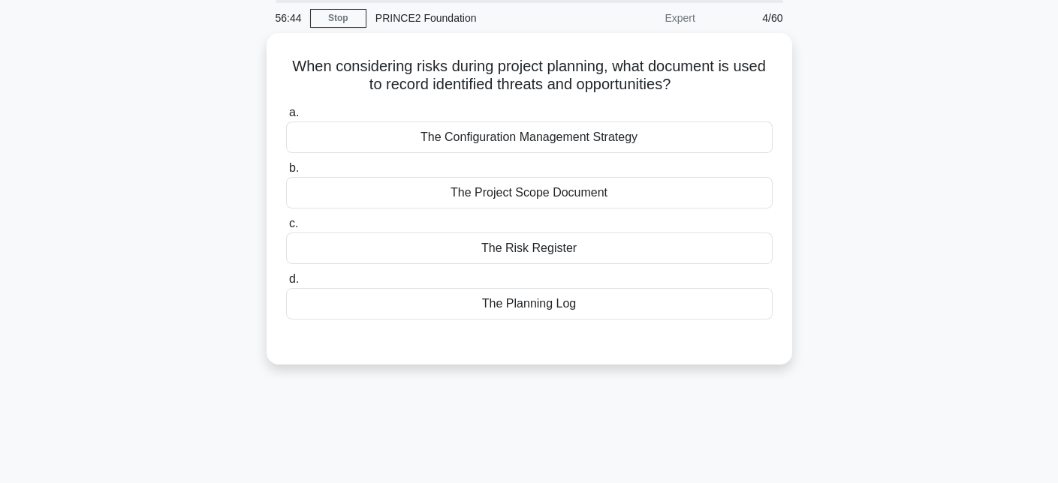
scroll to position [0, 0]
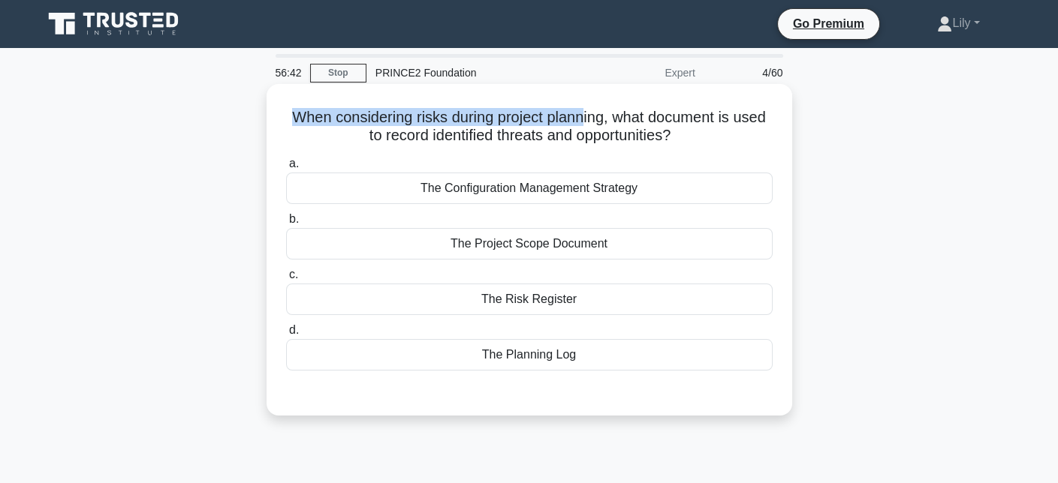
drag, startPoint x: 285, startPoint y: 114, endPoint x: 583, endPoint y: 113, distance: 298.8
click at [583, 113] on h5 "When considering risks during project planning, what document is used to record…" at bounding box center [529, 127] width 489 height 38
drag, startPoint x: 607, startPoint y: 116, endPoint x: 703, endPoint y: 132, distance: 97.5
click at [703, 132] on h5 "When considering risks during project planning, what document is used to record…" at bounding box center [529, 127] width 489 height 38
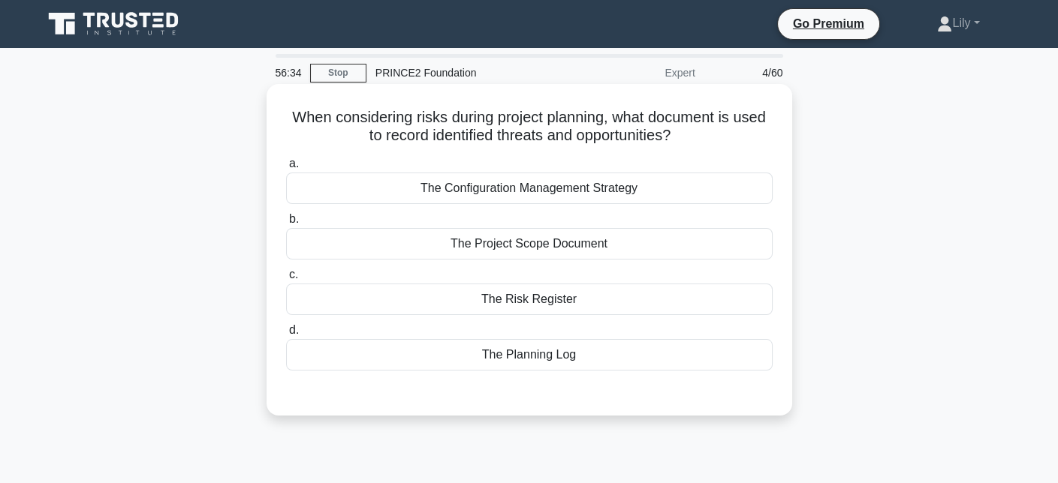
click at [559, 298] on div "The Risk Register" at bounding box center [529, 300] width 486 height 32
click at [286, 280] on input "c. The Risk Register" at bounding box center [286, 275] width 0 height 10
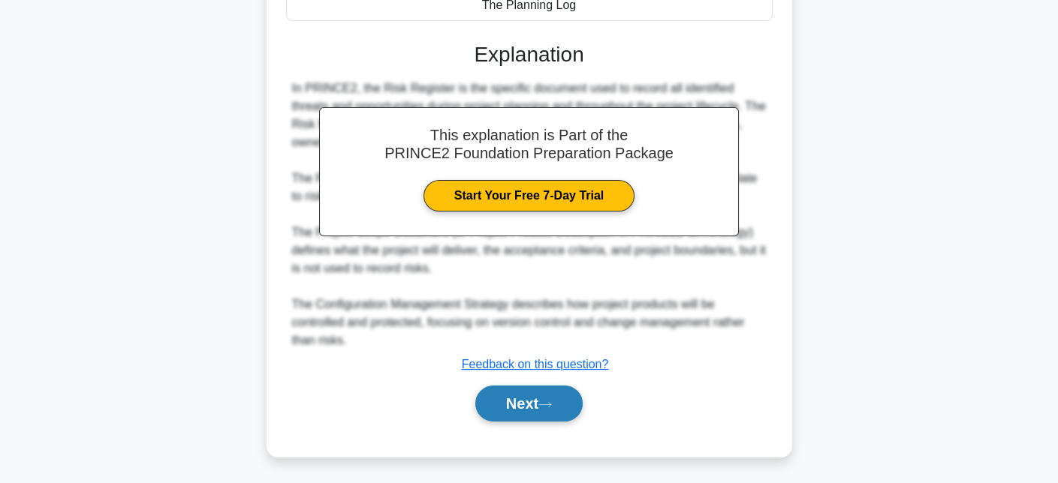
click at [549, 402] on icon at bounding box center [545, 405] width 14 height 8
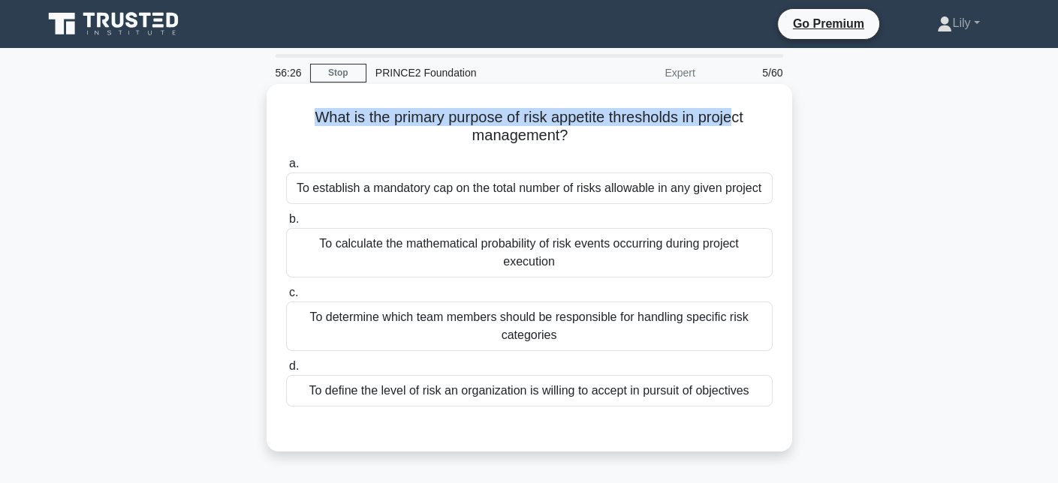
drag, startPoint x: 306, startPoint y: 113, endPoint x: 740, endPoint y: 116, distance: 433.9
click at [740, 116] on h5 "What is the primary purpose of risk appetite thresholds in project management? …" at bounding box center [529, 127] width 489 height 38
click at [559, 105] on div "What is the primary purpose of risk appetite thresholds in project management? …" at bounding box center [530, 268] width 514 height 356
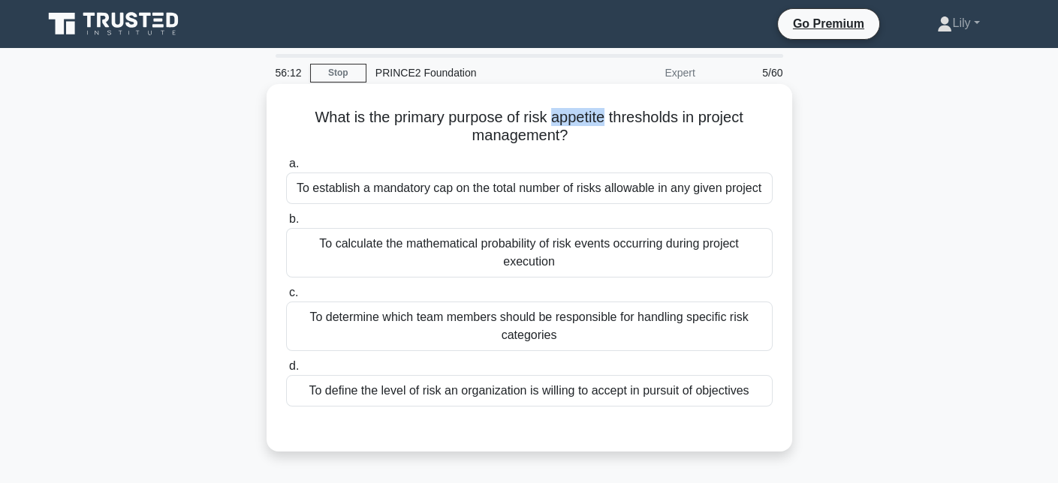
drag, startPoint x: 550, startPoint y: 118, endPoint x: 607, endPoint y: 111, distance: 56.7
click at [607, 111] on h5 "What is the primary purpose of risk appetite thresholds in project management? …" at bounding box center [529, 127] width 489 height 38
drag, startPoint x: 521, startPoint y: 118, endPoint x: 677, endPoint y: 122, distance: 156.2
click at [672, 119] on h5 "What is the primary purpose of risk appetite thresholds in project management? …" at bounding box center [529, 127] width 489 height 38
drag, startPoint x: 683, startPoint y: 122, endPoint x: 517, endPoint y: 119, distance: 166.7
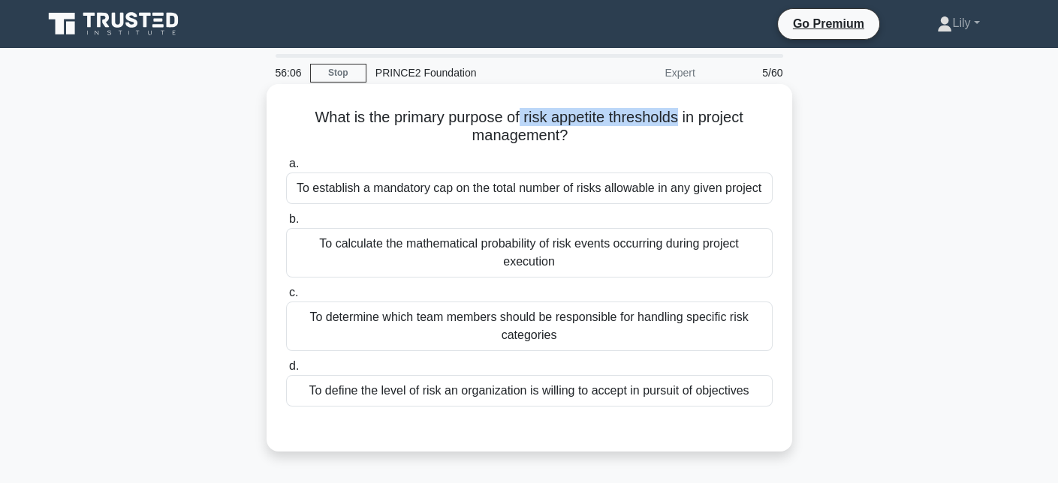
click at [517, 119] on h5 "What is the primary purpose of risk appetite thresholds in project management? …" at bounding box center [529, 127] width 489 height 38
click at [592, 396] on div "To define the level of risk an organization is willing to accept in pursuit of …" at bounding box center [529, 391] width 486 height 32
click at [286, 372] on input "d. To define the level of risk an organization is willing to accept in pursuit …" at bounding box center [286, 367] width 0 height 10
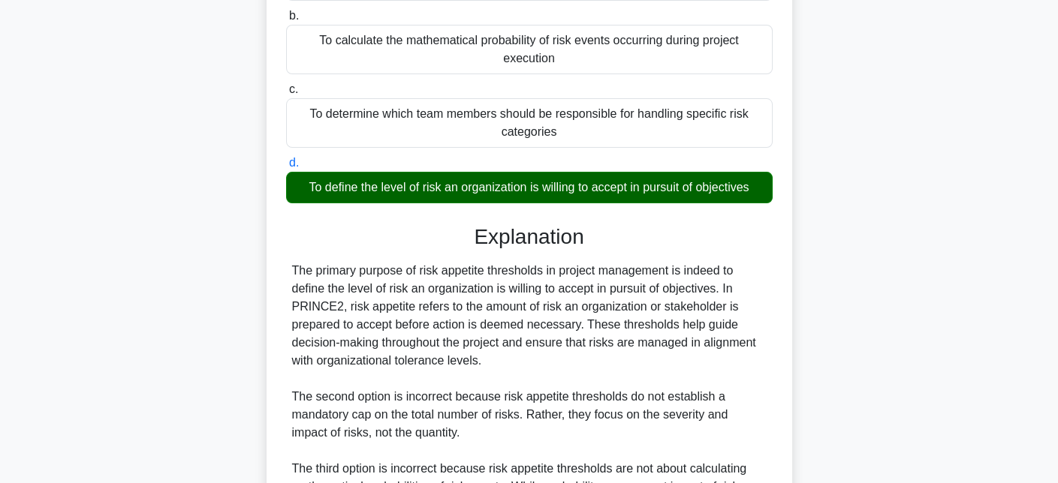
scroll to position [375, 0]
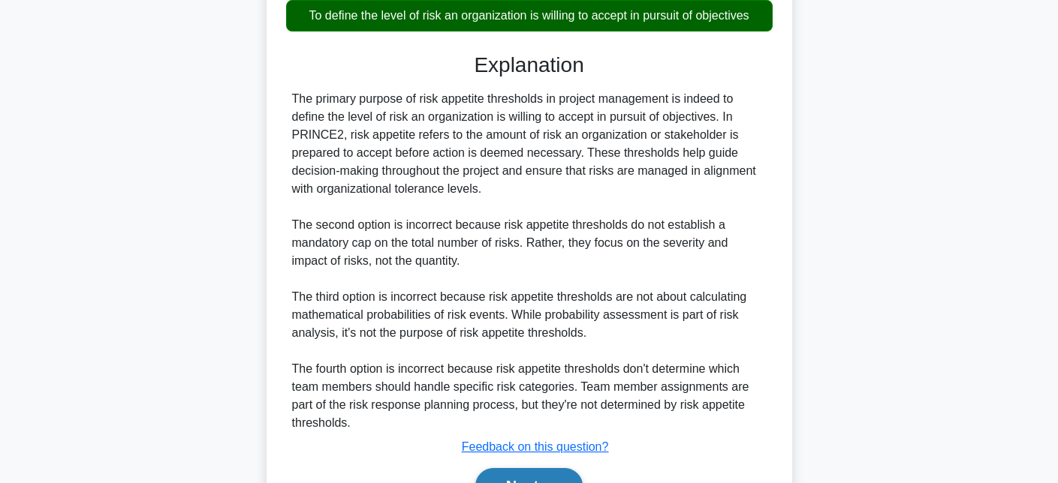
click at [501, 470] on button "Next" at bounding box center [528, 486] width 107 height 36
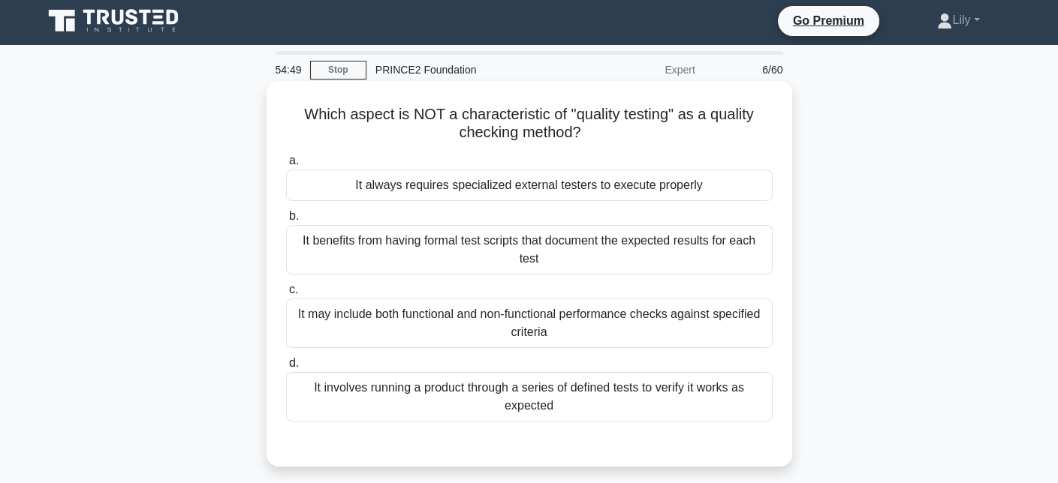
scroll to position [0, 0]
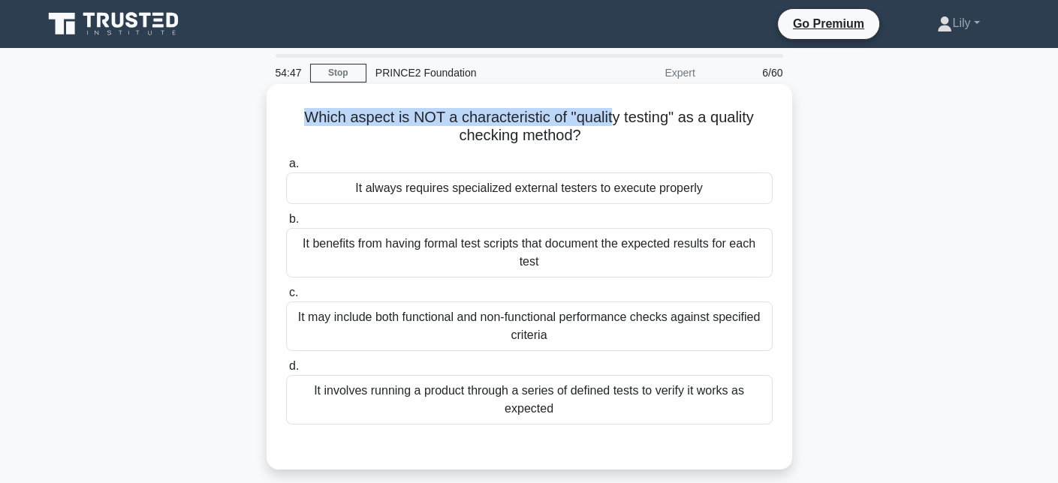
drag, startPoint x: 289, startPoint y: 104, endPoint x: 611, endPoint y: 113, distance: 322.2
click at [611, 113] on div "Which aspect is NOT a characteristic of "quality testing" as a quality checking…" at bounding box center [530, 277] width 514 height 374
click at [597, 109] on h5 "Which aspect is NOT a characteristic of "quality testing" as a quality checking…" at bounding box center [529, 127] width 489 height 38
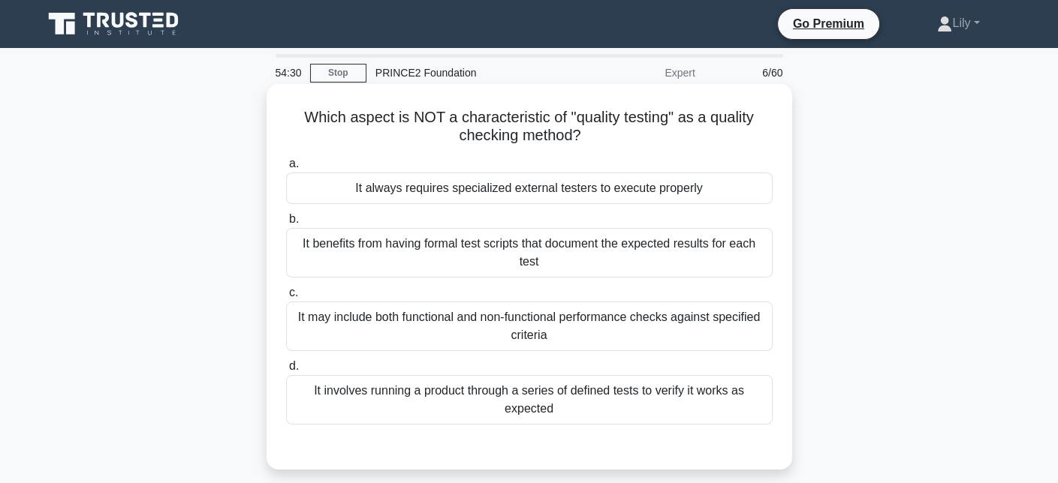
drag, startPoint x: 310, startPoint y: 119, endPoint x: 656, endPoint y: 133, distance: 346.4
click at [656, 133] on h5 "Which aspect is NOT a characteristic of "quality testing" as a quality checking…" at bounding box center [529, 127] width 489 height 38
click at [508, 136] on h5 "Which aspect is NOT a characteristic of "quality testing" as a quality checking…" at bounding box center [529, 127] width 489 height 38
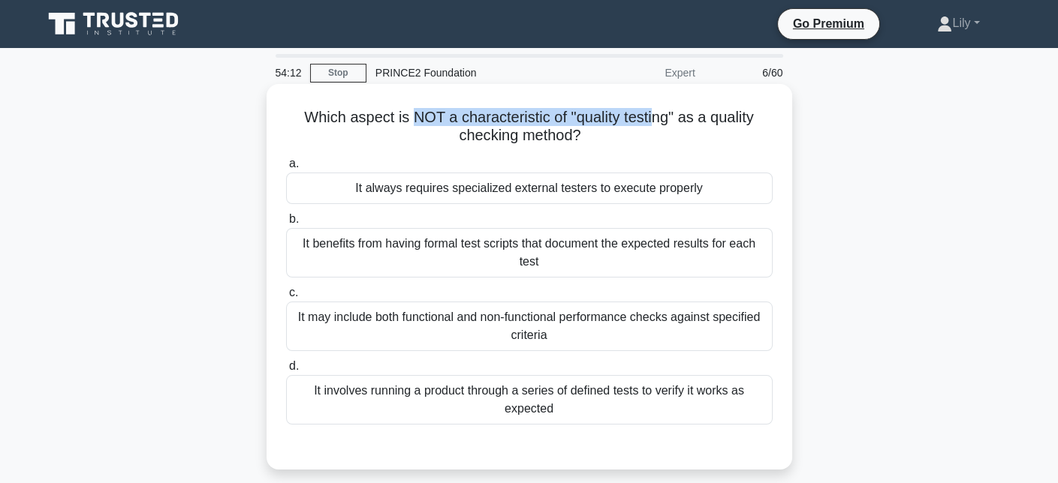
drag, startPoint x: 414, startPoint y: 116, endPoint x: 654, endPoint y: 110, distance: 240.3
click at [654, 110] on h5 "Which aspect is NOT a characteristic of "quality testing" as a quality checking…" at bounding box center [529, 127] width 489 height 38
drag, startPoint x: 681, startPoint y: 115, endPoint x: 396, endPoint y: 89, distance: 286.5
click at [396, 89] on div "Which aspect is NOT a characteristic of "quality testing" as a quality checking…" at bounding box center [530, 277] width 526 height 386
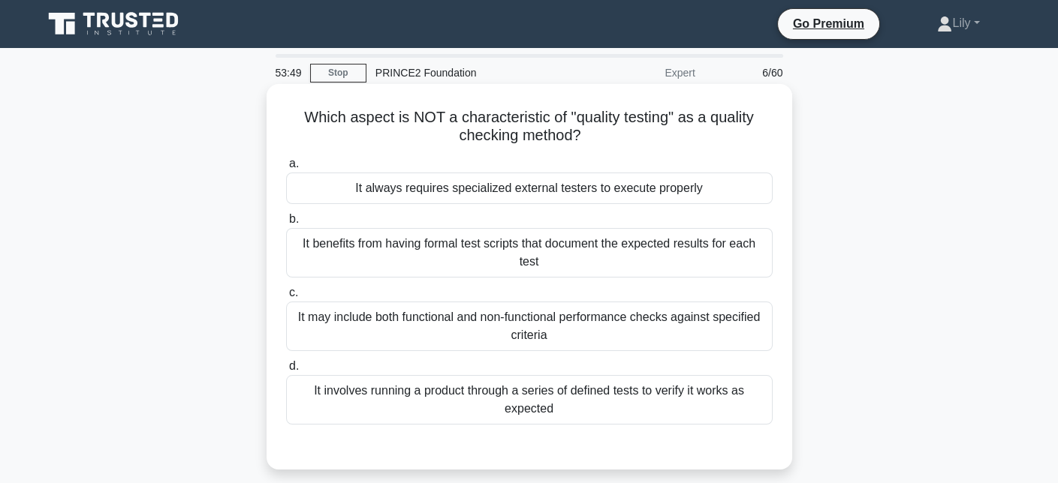
click at [687, 194] on div "It always requires specialized external testers to execute properly" at bounding box center [529, 189] width 486 height 32
click at [286, 169] on input "a. It always requires specialized external testers to execute properly" at bounding box center [286, 164] width 0 height 10
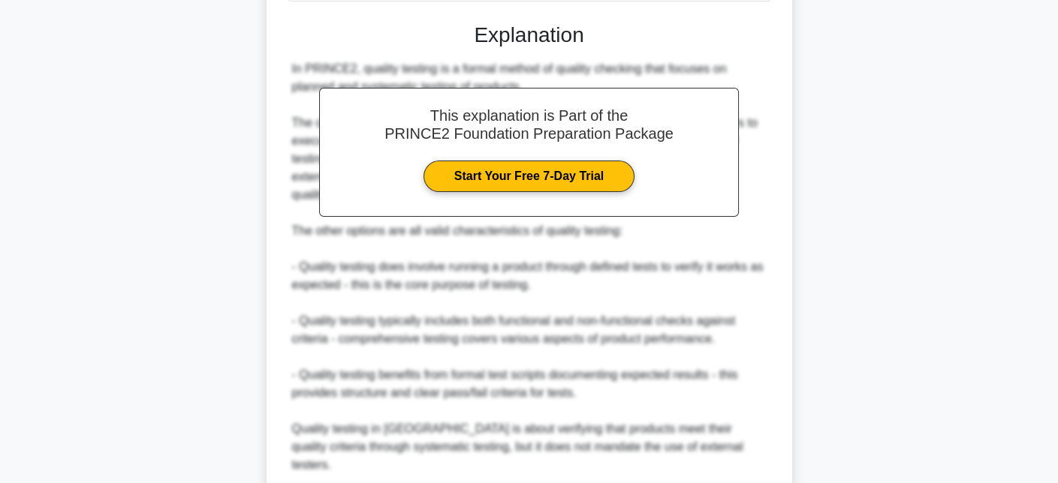
scroll to position [450, 0]
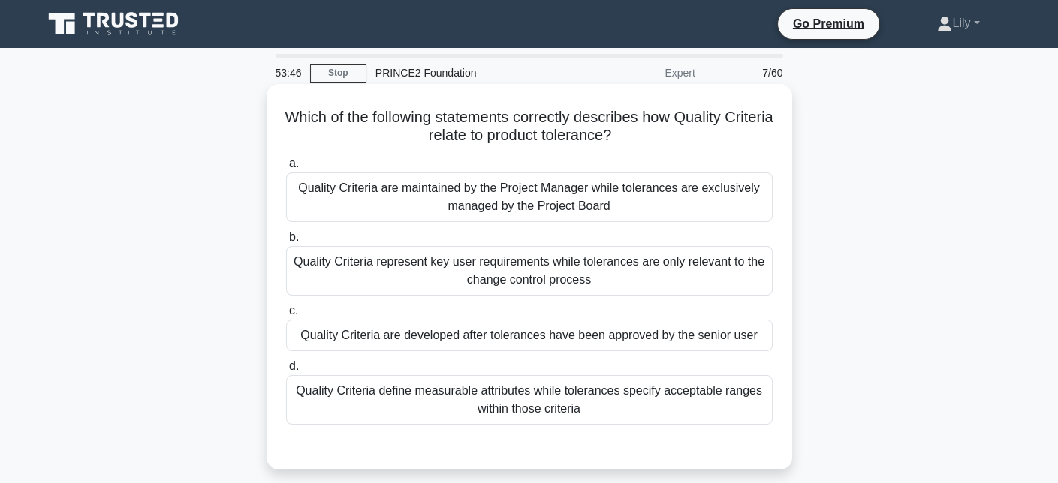
scroll to position [0, 0]
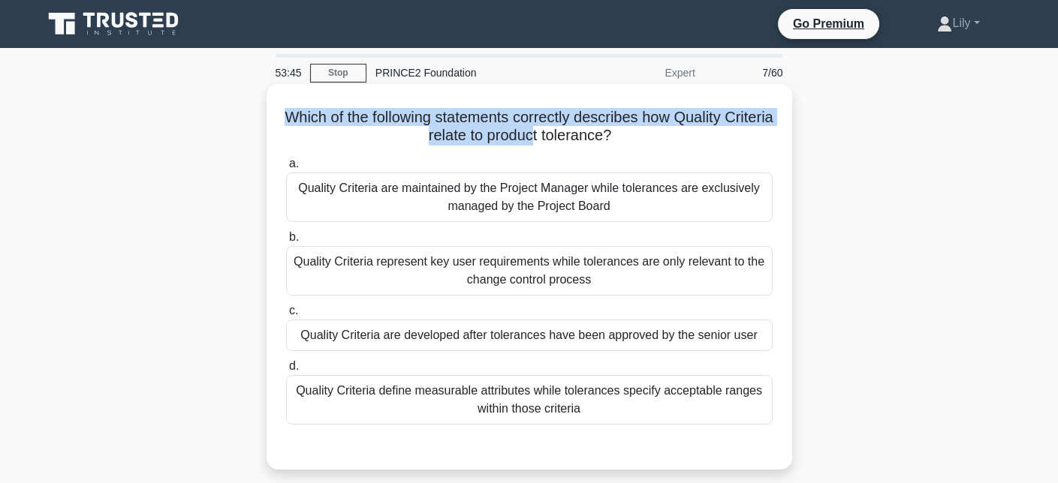
drag, startPoint x: 300, startPoint y: 124, endPoint x: 557, endPoint y: 137, distance: 257.1
click at [557, 136] on h5 "Which of the following statements correctly describes how Quality Criteria rela…" at bounding box center [529, 127] width 489 height 38
click at [581, 119] on h5 "Which of the following statements correctly describes how Quality Criteria rela…" at bounding box center [529, 127] width 489 height 38
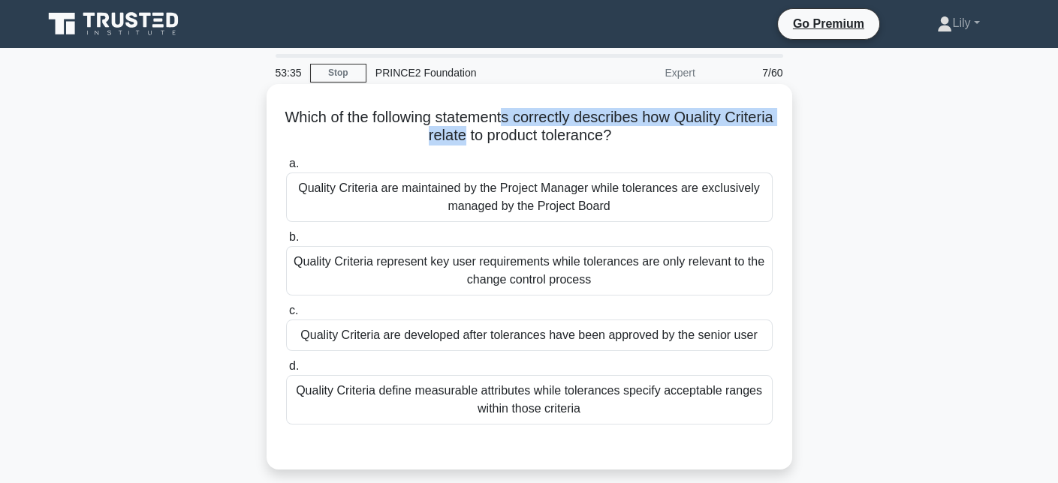
drag, startPoint x: 534, startPoint y: 121, endPoint x: 486, endPoint y: 136, distance: 49.6
click at [486, 136] on h5 "Which of the following statements correctly describes how Quality Criteria rela…" at bounding box center [529, 127] width 489 height 38
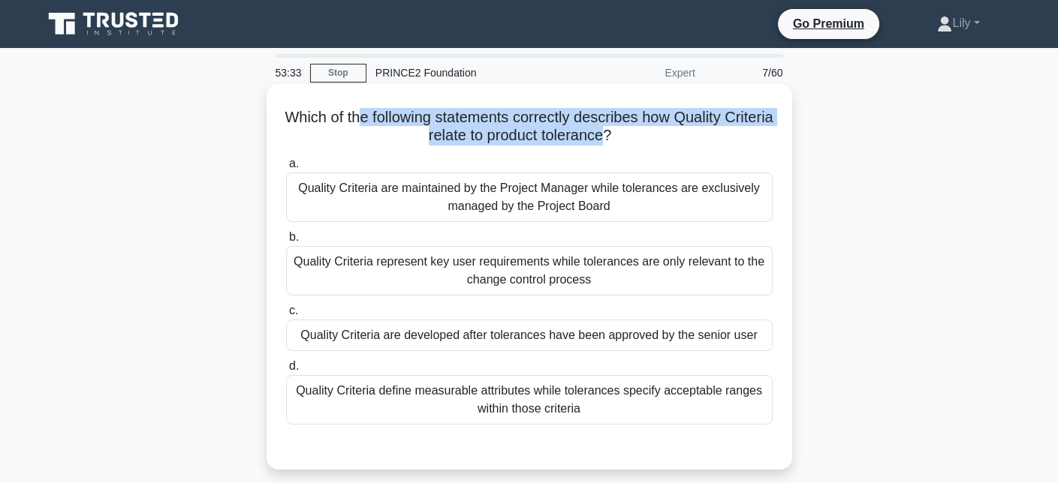
drag, startPoint x: 634, startPoint y: 136, endPoint x: 379, endPoint y: 119, distance: 255.8
click at [379, 119] on h5 "Which of the following statements correctly describes how Quality Criteria rela…" at bounding box center [529, 127] width 489 height 38
drag, startPoint x: 300, startPoint y: 115, endPoint x: 739, endPoint y: 139, distance: 439.1
click at [739, 139] on h5 "Which of the following statements correctly describes how Quality Criteria rela…" at bounding box center [529, 127] width 489 height 38
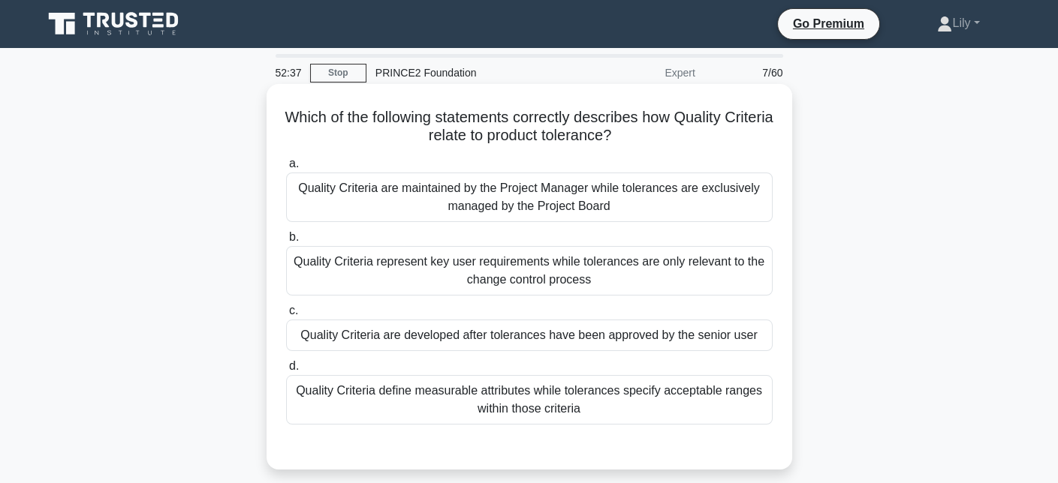
click at [691, 398] on div "Quality Criteria define measurable attributes while tolerances specify acceptab…" at bounding box center [529, 400] width 486 height 50
click at [286, 372] on input "d. Quality Criteria define measurable attributes while tolerances specify accep…" at bounding box center [286, 367] width 0 height 10
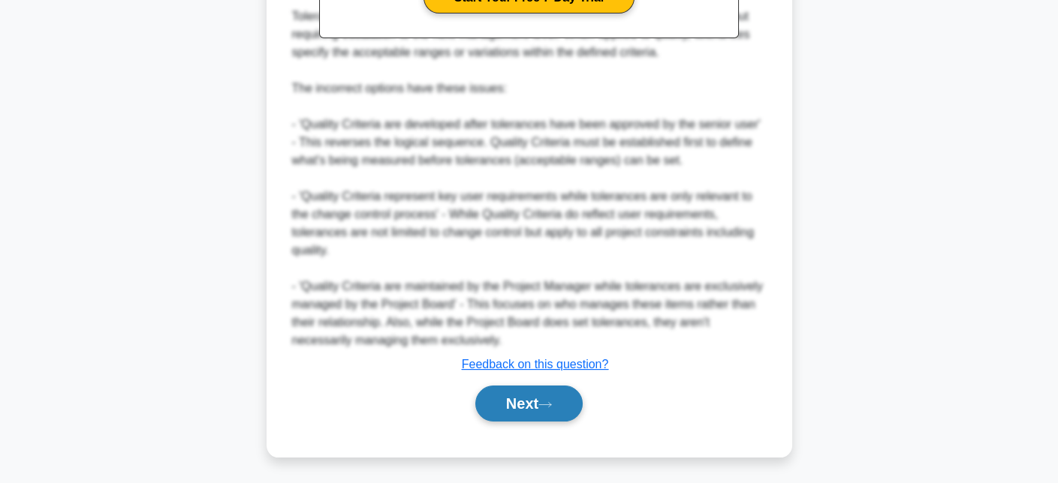
click at [549, 396] on button "Next" at bounding box center [528, 404] width 107 height 36
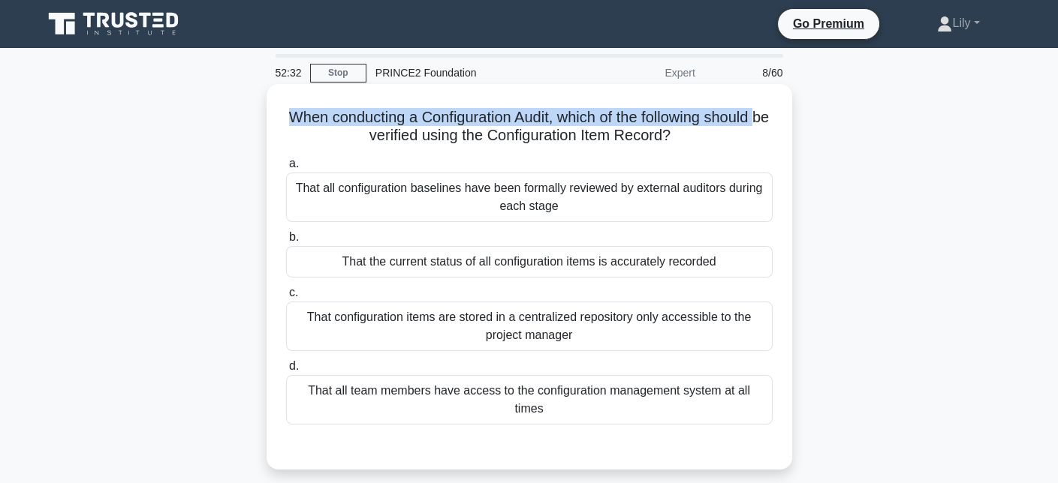
drag, startPoint x: 300, startPoint y: 132, endPoint x: 283, endPoint y: 118, distance: 22.4
click at [283, 118] on div "When conducting a Configuration Audit, which of the following should be verifie…" at bounding box center [530, 277] width 514 height 374
drag, startPoint x: 696, startPoint y: 134, endPoint x: 285, endPoint y: 107, distance: 411.5
click at [285, 107] on div "When conducting a Configuration Audit, which of the following should be verifie…" at bounding box center [530, 277] width 514 height 374
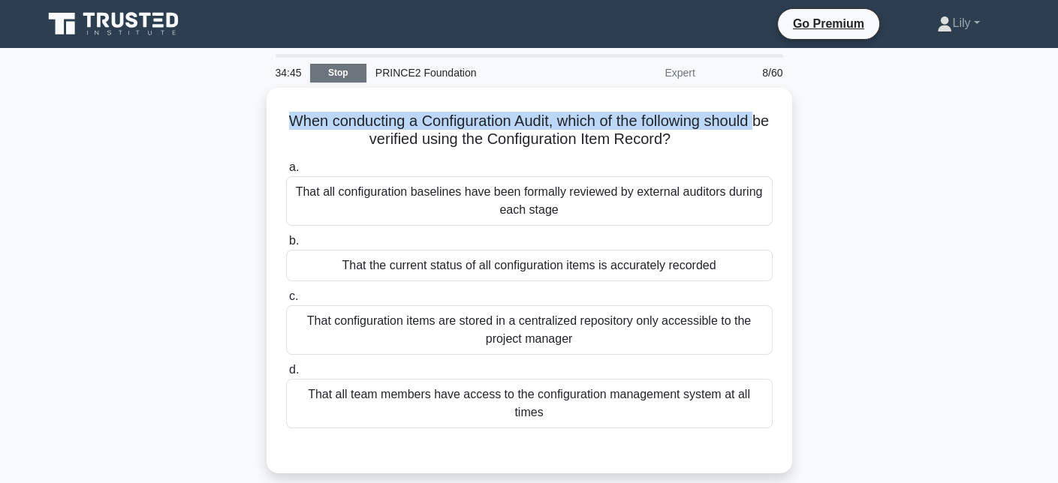
click at [339, 71] on link "Stop" at bounding box center [338, 73] width 56 height 19
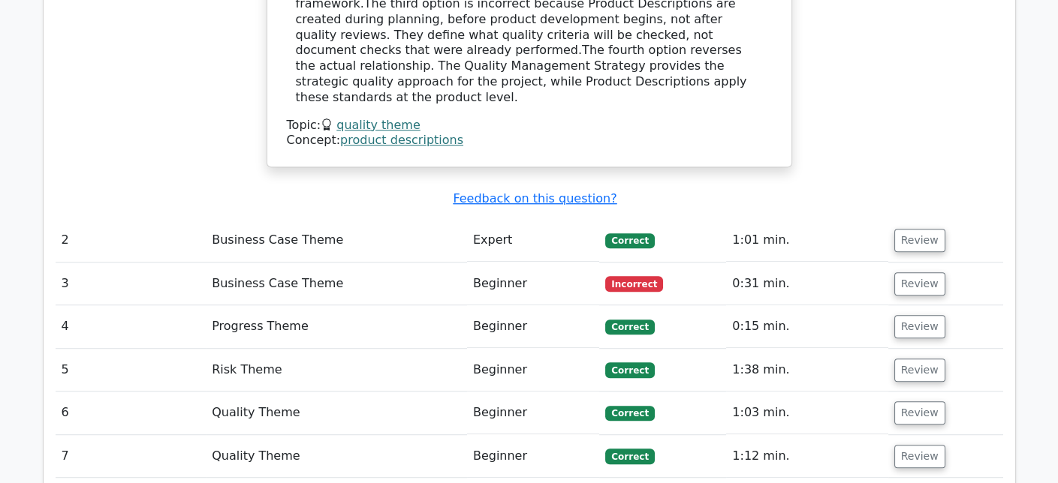
scroll to position [1802, 0]
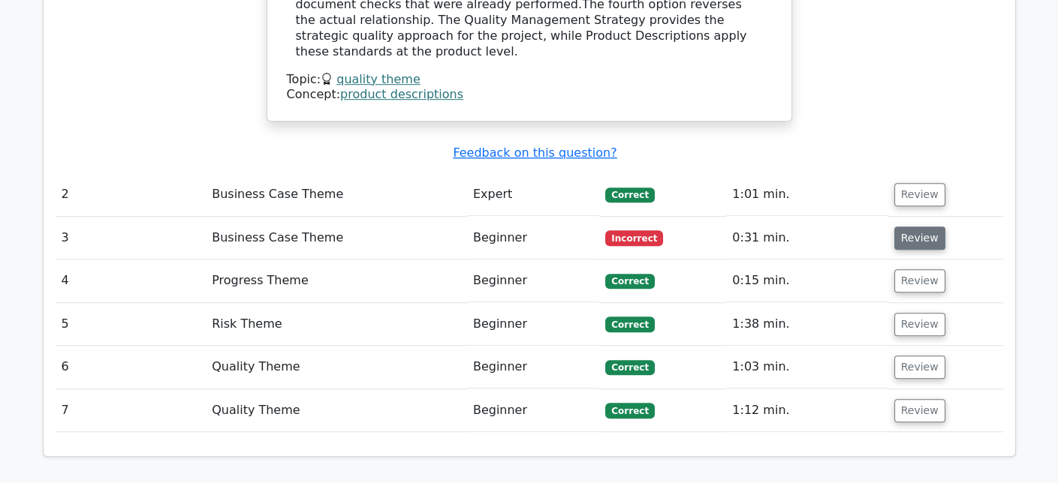
click at [914, 227] on button "Review" at bounding box center [919, 238] width 51 height 23
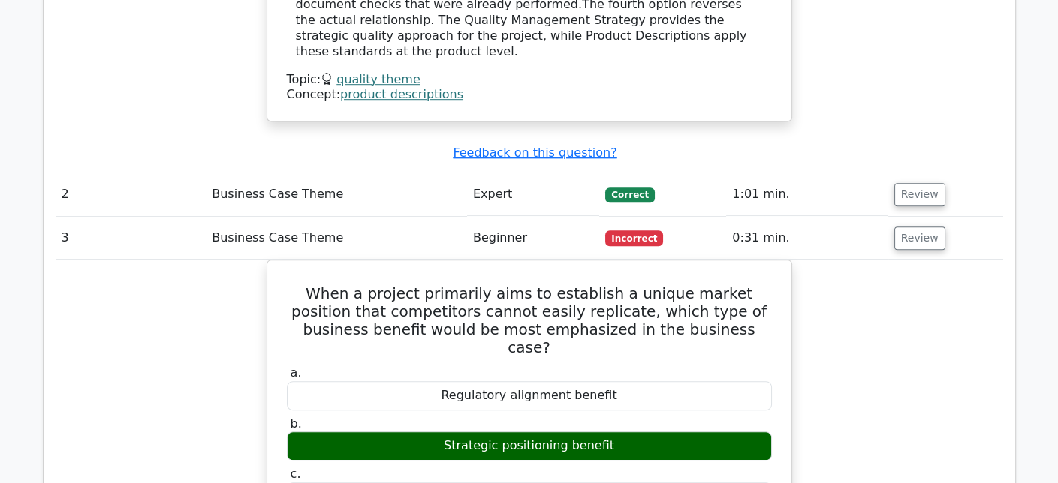
click at [906, 217] on td "Review" at bounding box center [945, 238] width 115 height 43
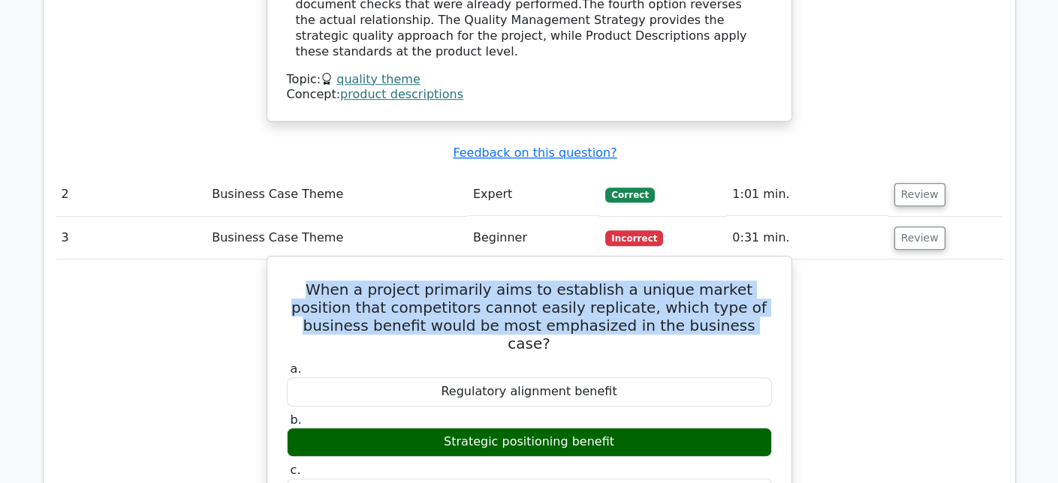
drag, startPoint x: 293, startPoint y: 190, endPoint x: 637, endPoint y: 206, distance: 345.0
click at [649, 281] on h5 "When a project primarily aims to establish a unique market position that compet…" at bounding box center [529, 317] width 488 height 72
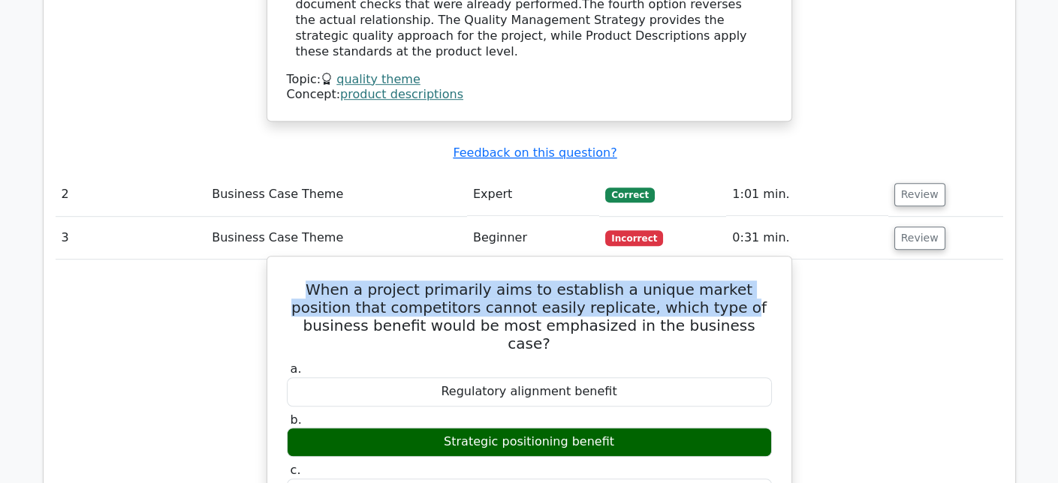
click at [637, 281] on h5 "When a project primarily aims to establish a unique market position that compet…" at bounding box center [529, 317] width 488 height 72
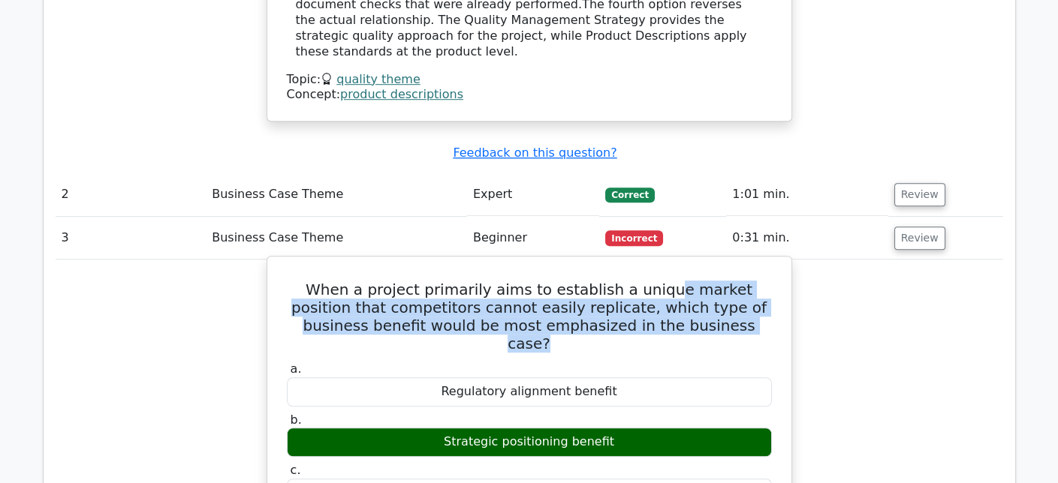
drag, startPoint x: 640, startPoint y: 198, endPoint x: 704, endPoint y: 236, distance: 74.4
click at [704, 281] on h5 "When a project primarily aims to establish a unique market position that compet…" at bounding box center [529, 317] width 488 height 72
click at [417, 281] on h5 "When a project primarily aims to establish a unique market position that compet…" at bounding box center [529, 317] width 488 height 72
drag, startPoint x: 516, startPoint y: 203, endPoint x: 652, endPoint y: 242, distance: 141.6
click at [652, 281] on h5 "When a project primarily aims to establish a unique market position that compet…" at bounding box center [529, 317] width 488 height 72
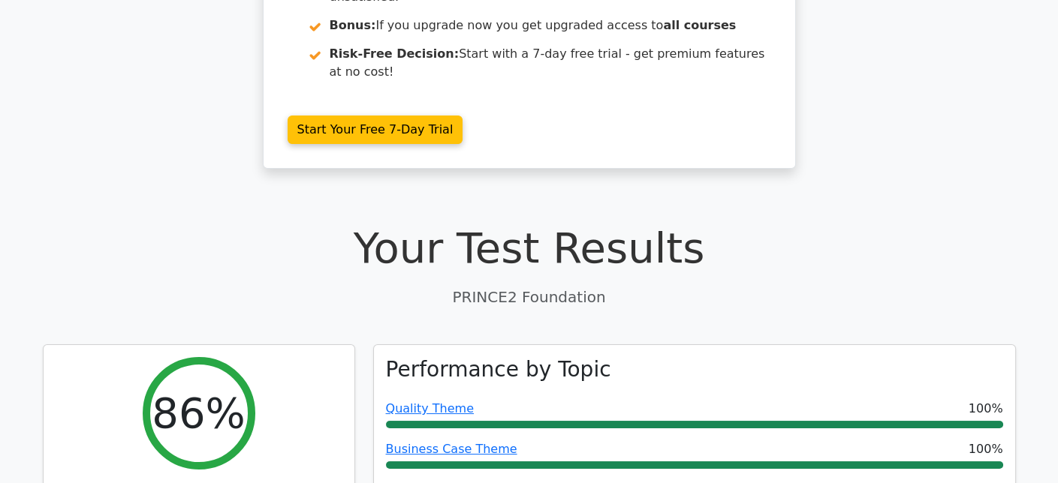
scroll to position [0, 0]
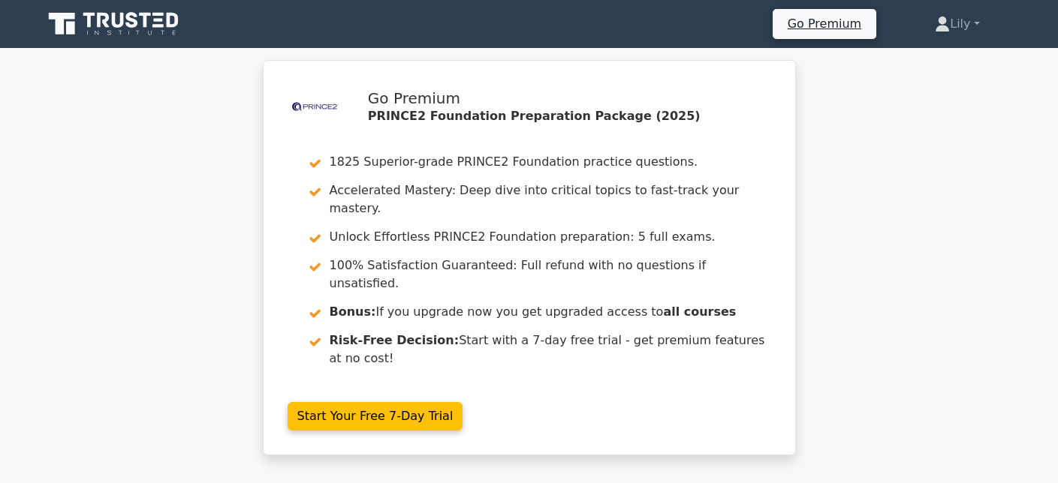
click at [113, 18] on icon at bounding box center [118, 20] width 12 height 15
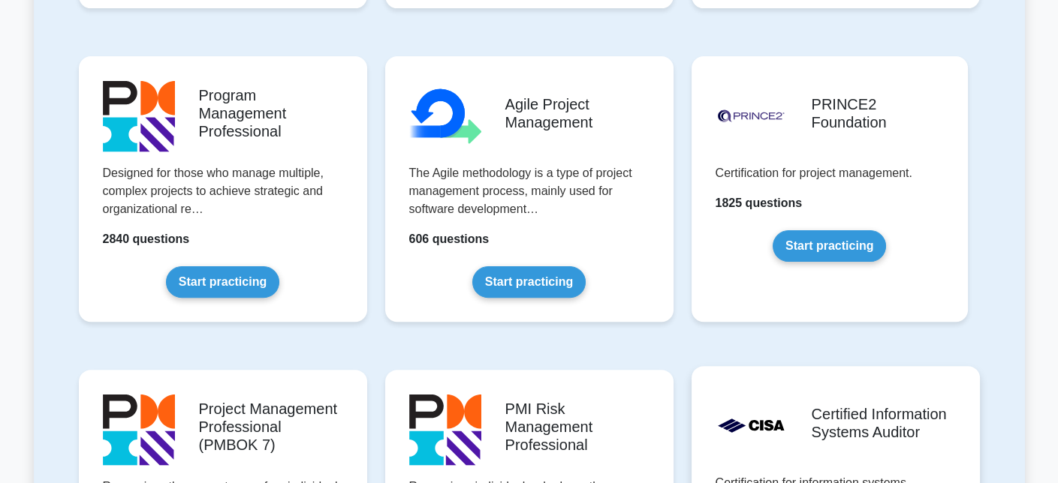
scroll to position [914, 0]
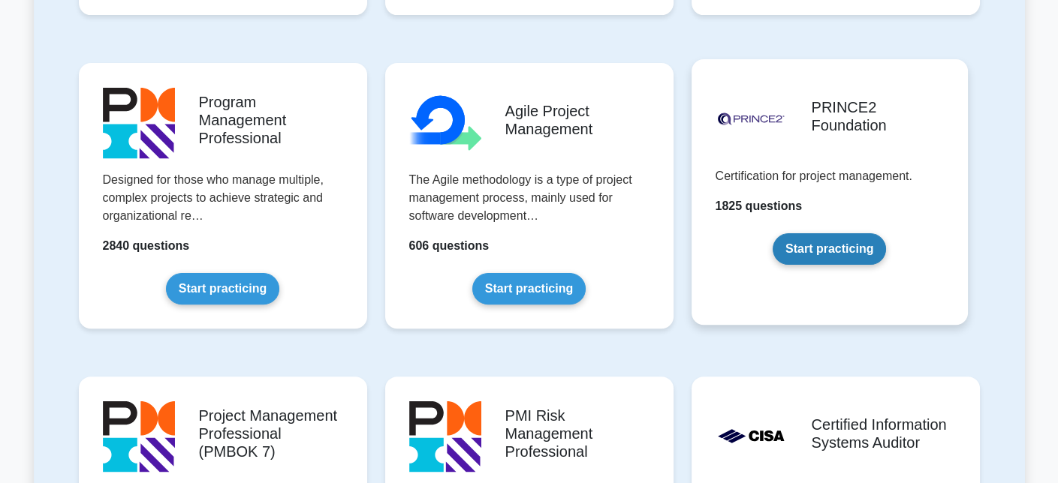
click at [853, 258] on link "Start practicing" at bounding box center [829, 249] width 113 height 32
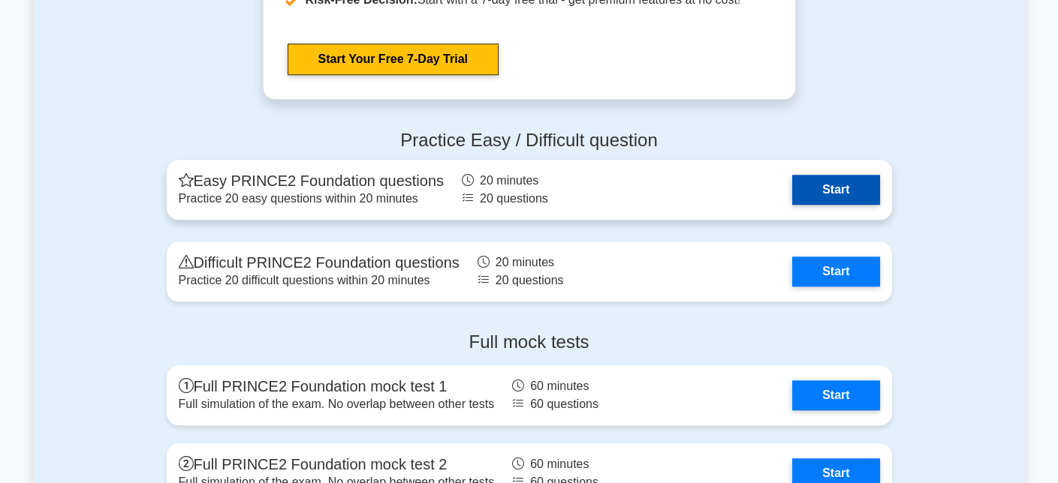
scroll to position [2628, 0]
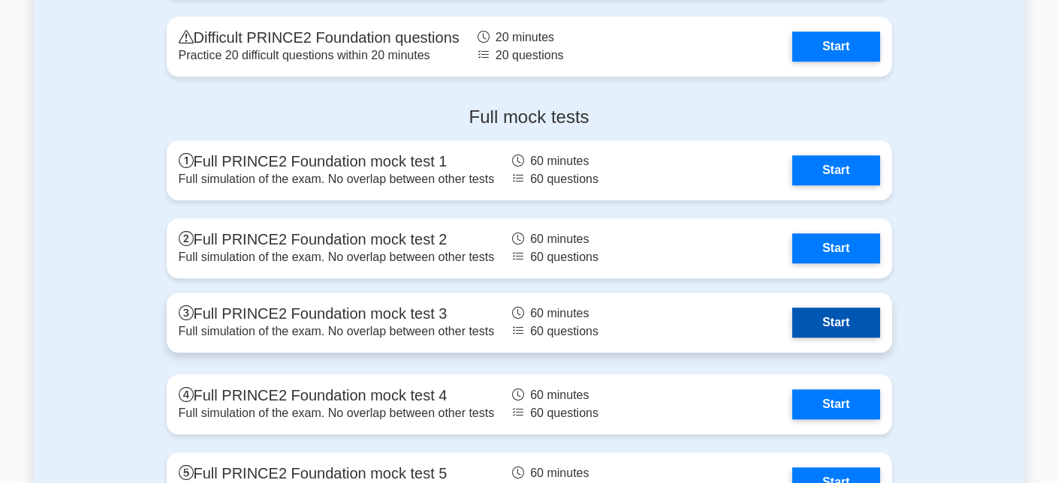
click at [855, 316] on link "Start" at bounding box center [835, 323] width 87 height 30
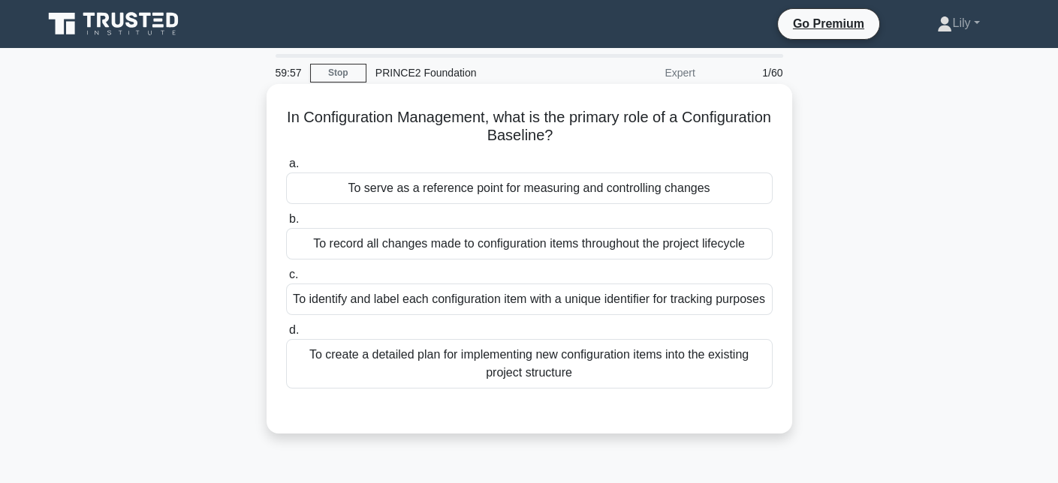
drag, startPoint x: 538, startPoint y: 130, endPoint x: 676, endPoint y: 148, distance: 139.3
click at [676, 148] on div "In Configuration Management, what is the primary role of a Configuration Baseli…" at bounding box center [530, 259] width 514 height 338
drag, startPoint x: 674, startPoint y: 105, endPoint x: 722, endPoint y: 130, distance: 54.1
click at [722, 130] on div "In Configuration Management, what is the primary role of a Configuration Baseli…" at bounding box center [530, 259] width 514 height 338
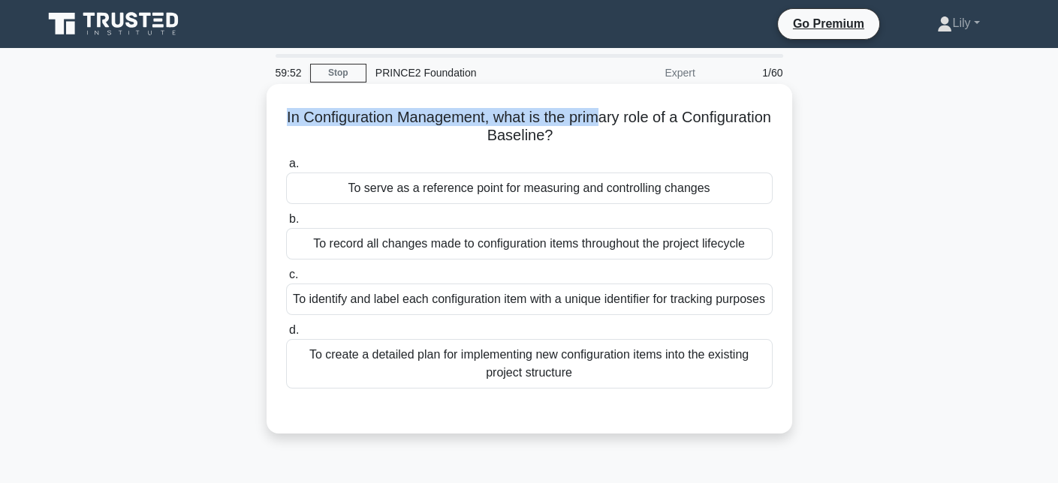
drag, startPoint x: 322, startPoint y: 116, endPoint x: 646, endPoint y: 121, distance: 324.4
click at [646, 121] on h5 "In Configuration Management, what is the primary role of a Configuration Baseli…" at bounding box center [529, 127] width 489 height 38
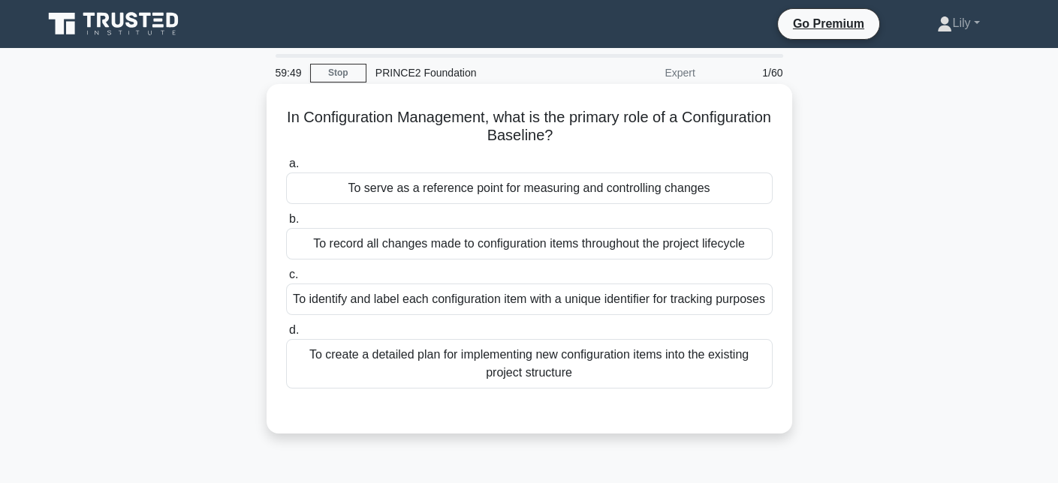
drag, startPoint x: 609, startPoint y: 113, endPoint x: 701, endPoint y: 128, distance: 93.6
click at [701, 128] on h5 "In Configuration Management, what is the primary role of a Configuration Baseli…" at bounding box center [529, 127] width 489 height 38
click at [701, 125] on h5 "In Configuration Management, what is the primary role of a Configuration Baseli…" at bounding box center [529, 127] width 489 height 38
click at [581, 188] on div "To serve as a reference point for measuring and controlling changes" at bounding box center [529, 189] width 486 height 32
click at [286, 169] on input "a. To serve as a reference point for measuring and controlling changes" at bounding box center [286, 164] width 0 height 10
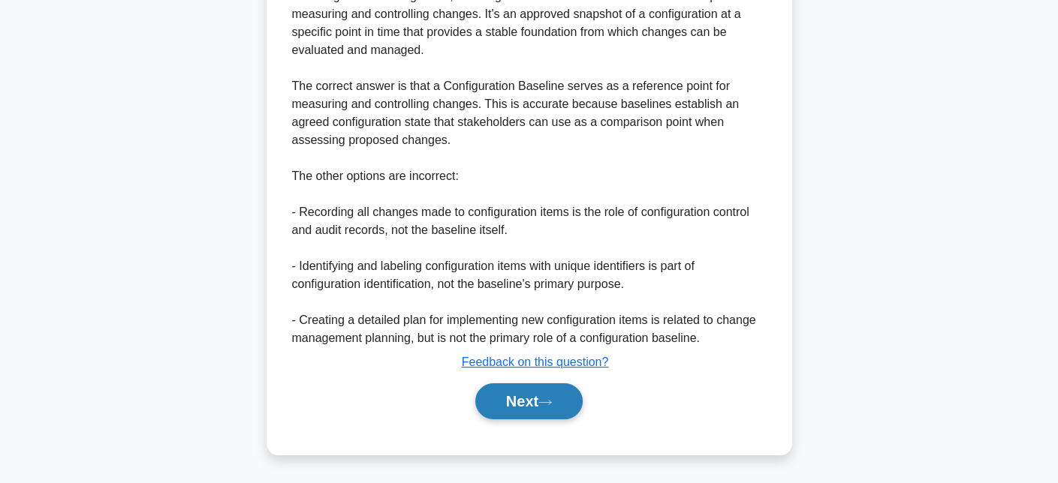
click at [529, 412] on button "Next" at bounding box center [528, 402] width 107 height 36
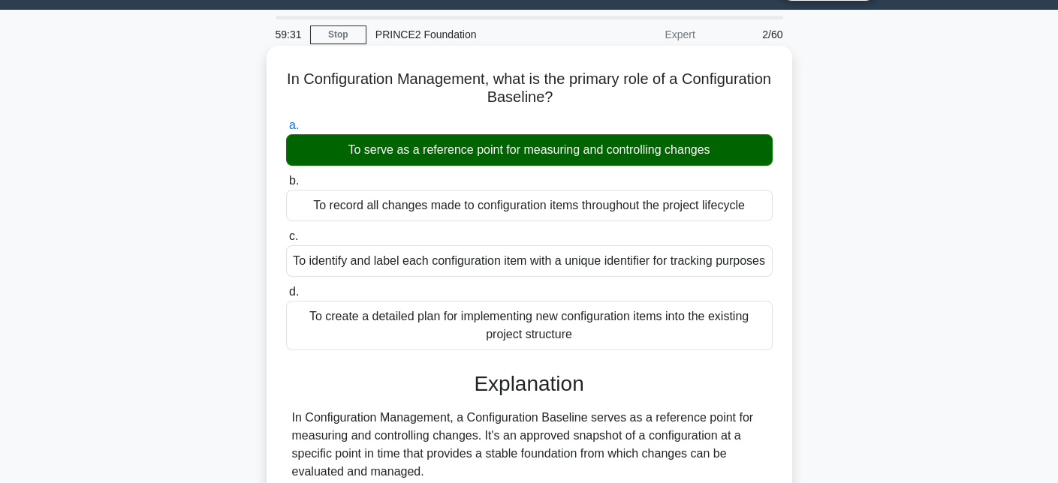
scroll to position [26, 0]
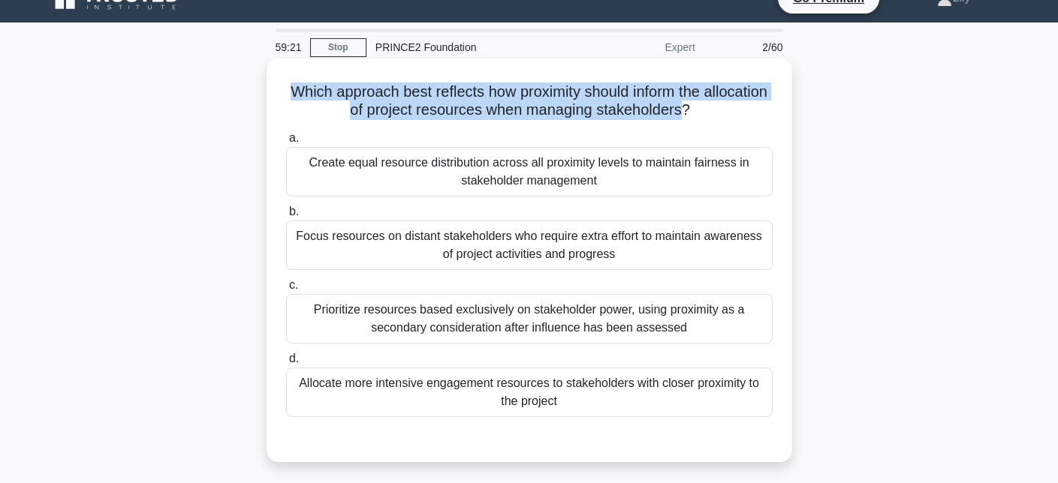
drag, startPoint x: 304, startPoint y: 92, endPoint x: 716, endPoint y: 106, distance: 412.4
click at [716, 106] on h5 "Which approach best reflects how proximity should inform the allocation of proj…" at bounding box center [529, 102] width 489 height 38
click at [388, 83] on h5 "Which approach best reflects how proximity should inform the allocation of proj…" at bounding box center [529, 102] width 489 height 38
drag, startPoint x: 422, startPoint y: 91, endPoint x: 707, endPoint y: 121, distance: 286.9
click at [707, 121] on div "Which approach best reflects how proximity should inform the allocation of proj…" at bounding box center [530, 261] width 514 height 392
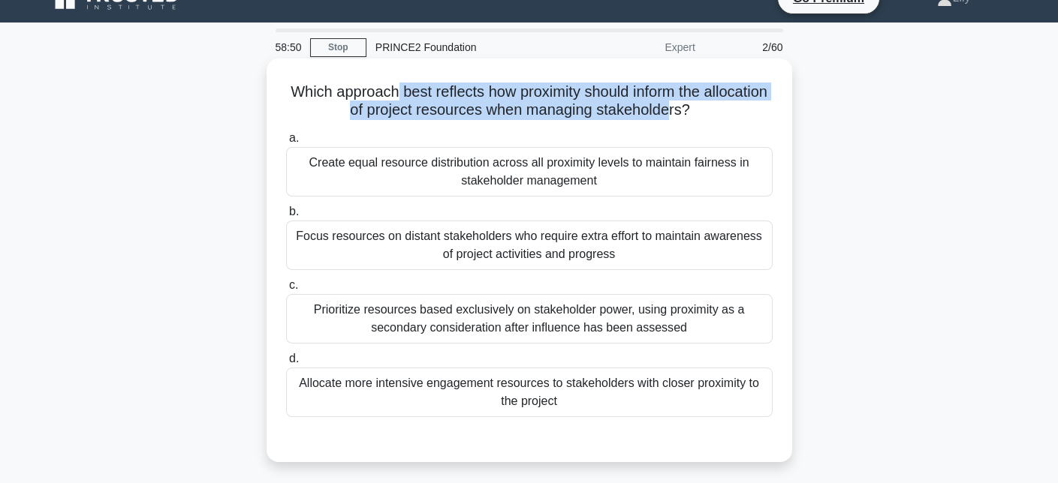
click at [527, 101] on h5 "Which approach best reflects how proximity should inform the allocation of proj…" at bounding box center [529, 102] width 489 height 38
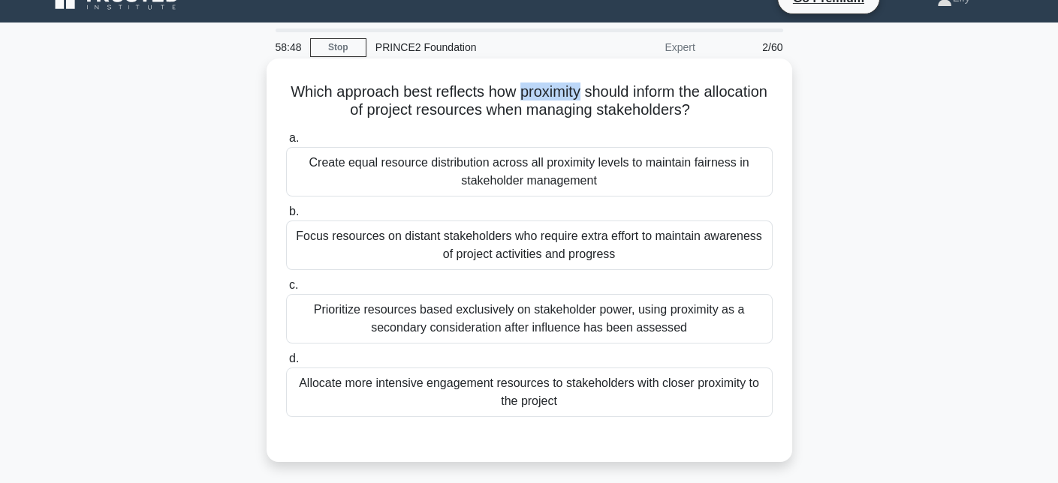
drag, startPoint x: 549, startPoint y: 89, endPoint x: 616, endPoint y: 89, distance: 67.6
click at [616, 89] on h5 "Which approach best reflects how proximity should inform the allocation of proj…" at bounding box center [529, 102] width 489 height 38
click at [685, 98] on h5 "Which approach best reflects how proximity should inform the allocation of proj…" at bounding box center [529, 102] width 489 height 38
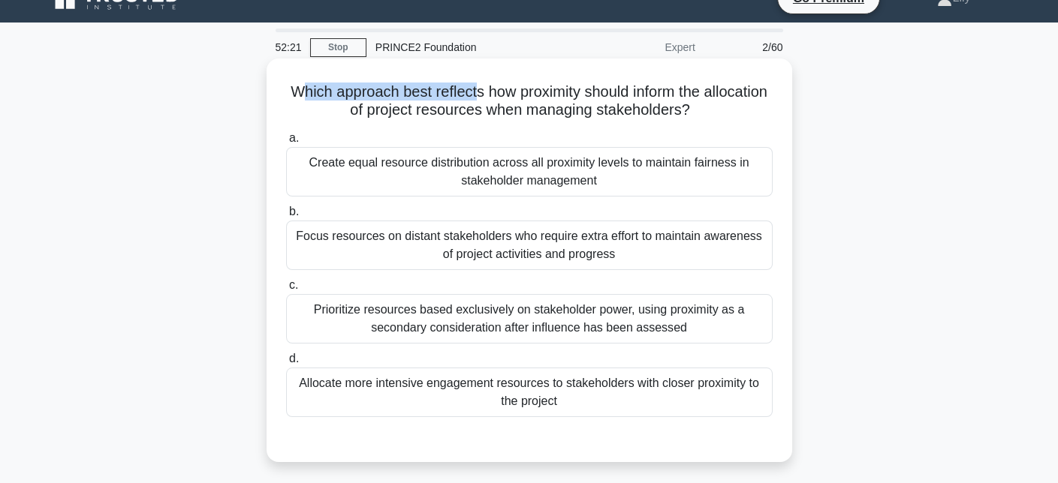
drag, startPoint x: 324, startPoint y: 93, endPoint x: 505, endPoint y: 89, distance: 181.0
click at [505, 89] on h5 "Which approach best reflects how proximity should inform the allocation of proj…" at bounding box center [529, 102] width 489 height 38
drag, startPoint x: 313, startPoint y: 89, endPoint x: 764, endPoint y: 105, distance: 450.7
click at [764, 105] on h5 "Which approach best reflects how proximity should inform the allocation of proj…" at bounding box center [529, 102] width 489 height 38
click at [557, 86] on h5 "Which approach best reflects how proximity should inform the allocation of proj…" at bounding box center [529, 102] width 489 height 38
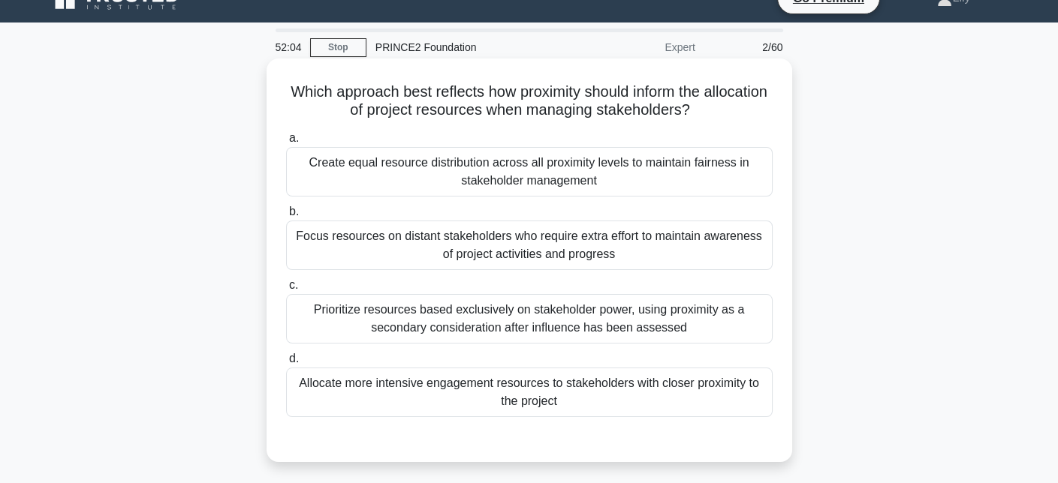
drag, startPoint x: 557, startPoint y: 88, endPoint x: 755, endPoint y: 104, distance: 198.8
click at [755, 104] on h5 "Which approach best reflects how proximity should inform the allocation of proj…" at bounding box center [529, 102] width 489 height 38
